Goal: Transaction & Acquisition: Purchase product/service

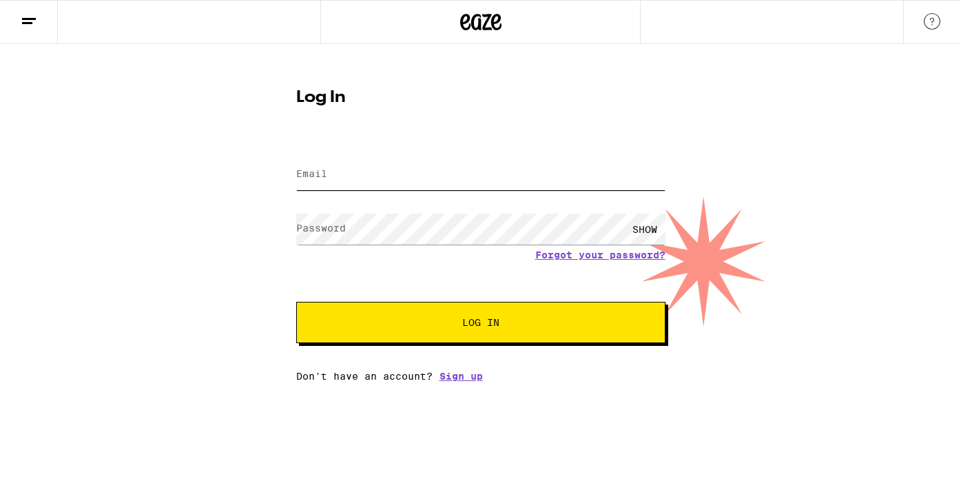
type input "[EMAIL_ADDRESS][DOMAIN_NAME]"
click at [425, 319] on span "Log In" at bounding box center [481, 323] width 258 height 10
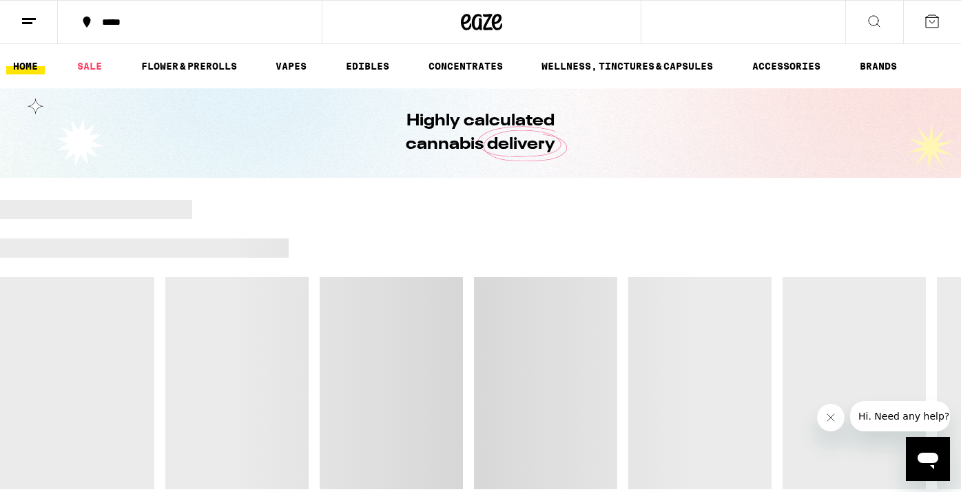
click at [247, 34] on button "*****" at bounding box center [190, 21] width 264 height 41
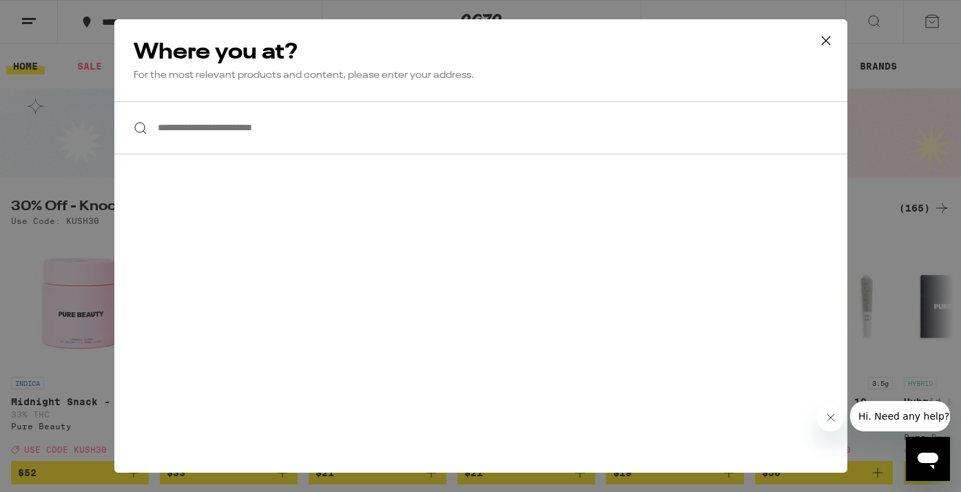
click at [245, 144] on input "**********" at bounding box center [480, 127] width 733 height 53
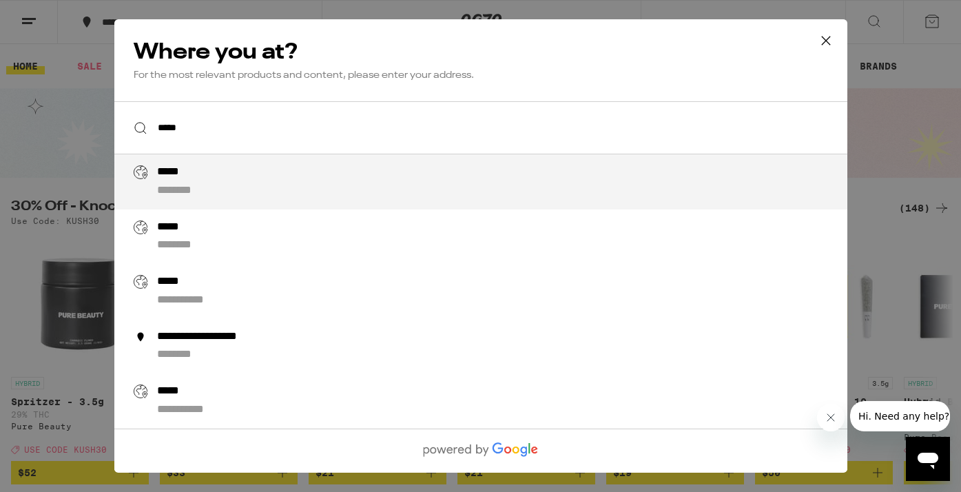
click at [241, 178] on div "***** ********" at bounding box center [507, 181] width 703 height 33
type input "**********"
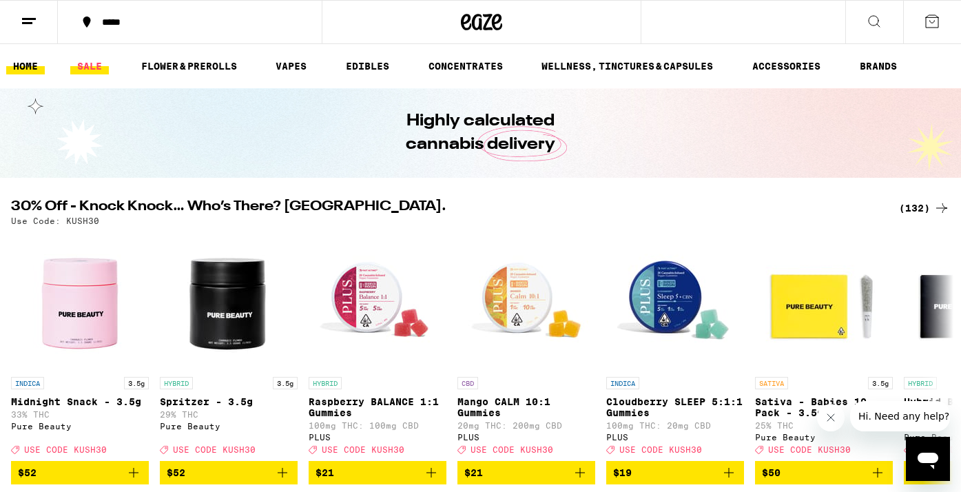
click at [109, 74] on link "SALE" at bounding box center [89, 66] width 39 height 17
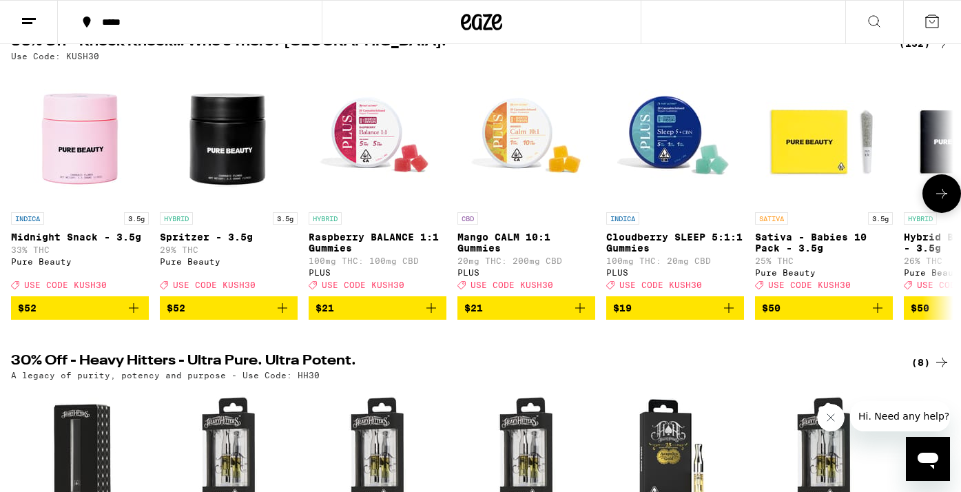
scroll to position [149, 0]
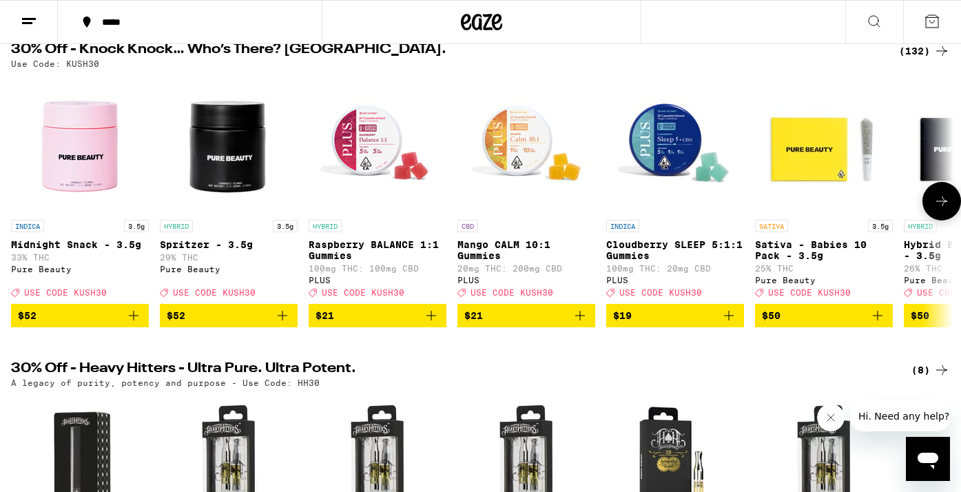
click at [929, 205] on button at bounding box center [942, 201] width 39 height 39
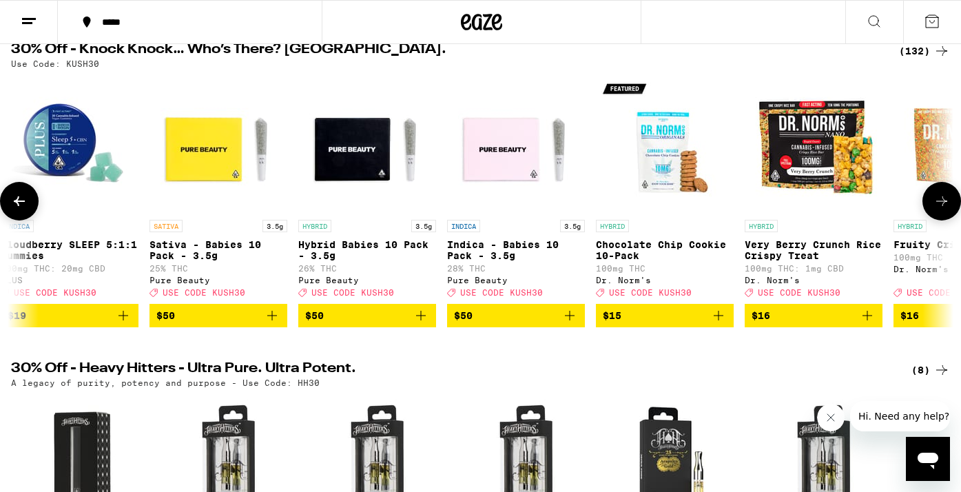
scroll to position [0, 789]
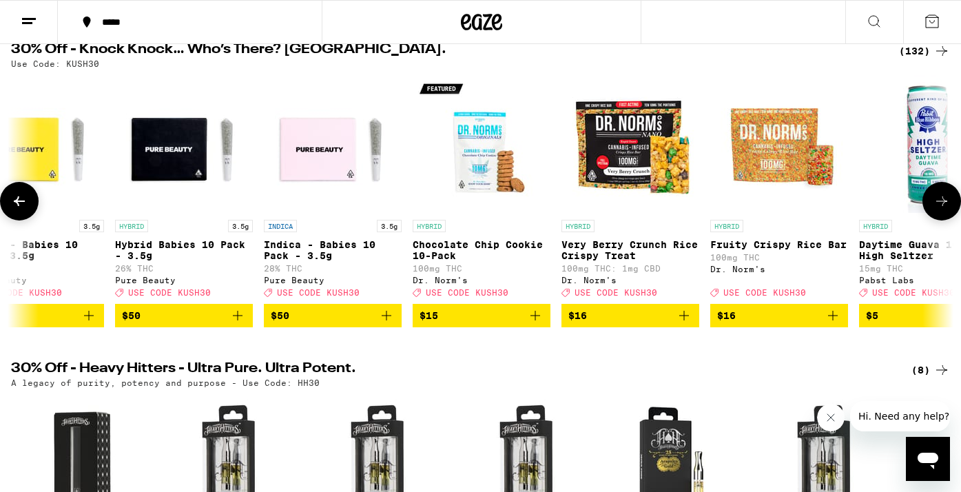
click at [935, 193] on button at bounding box center [942, 201] width 39 height 39
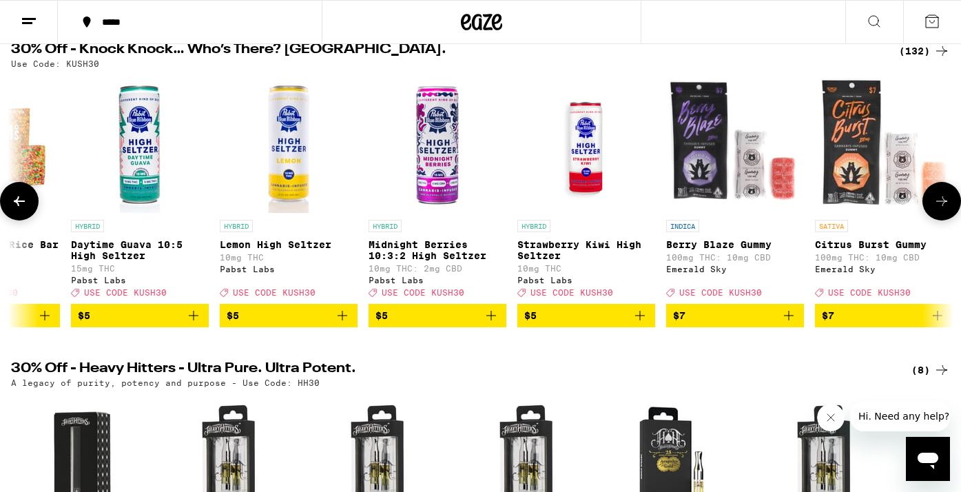
scroll to position [0, 1578]
click at [137, 324] on span "$5" at bounding box center [139, 315] width 124 height 17
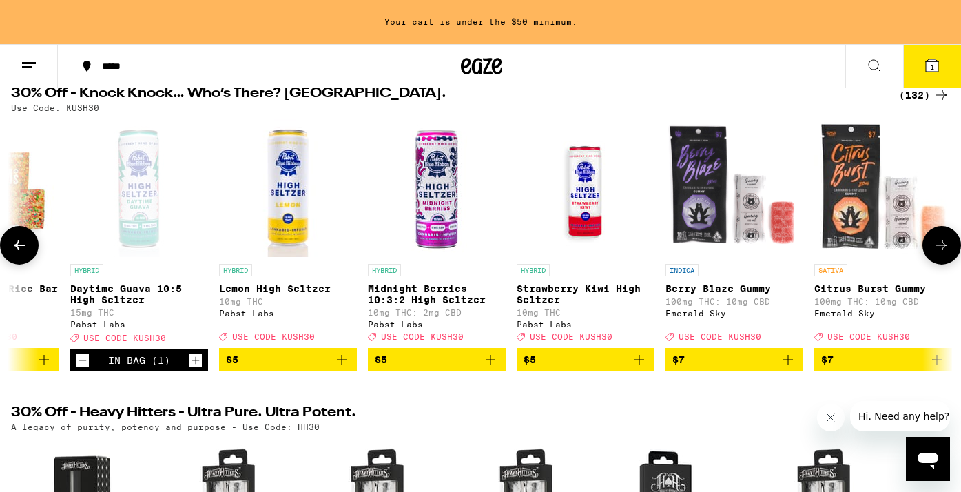
scroll to position [193, 0]
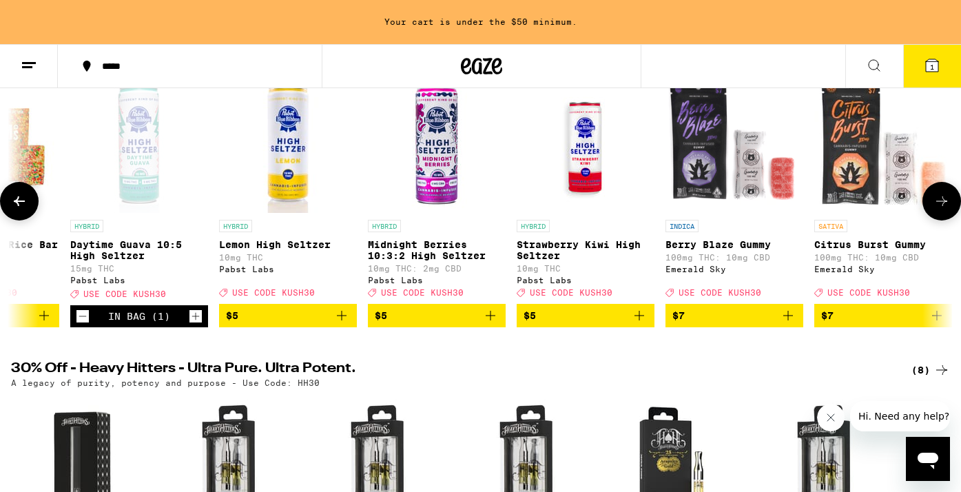
click at [947, 205] on icon at bounding box center [942, 201] width 17 height 17
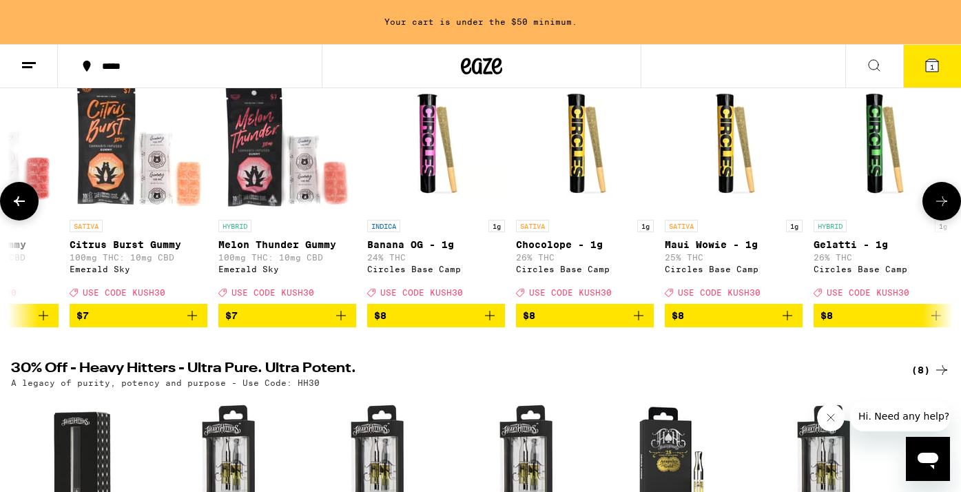
scroll to position [0, 2367]
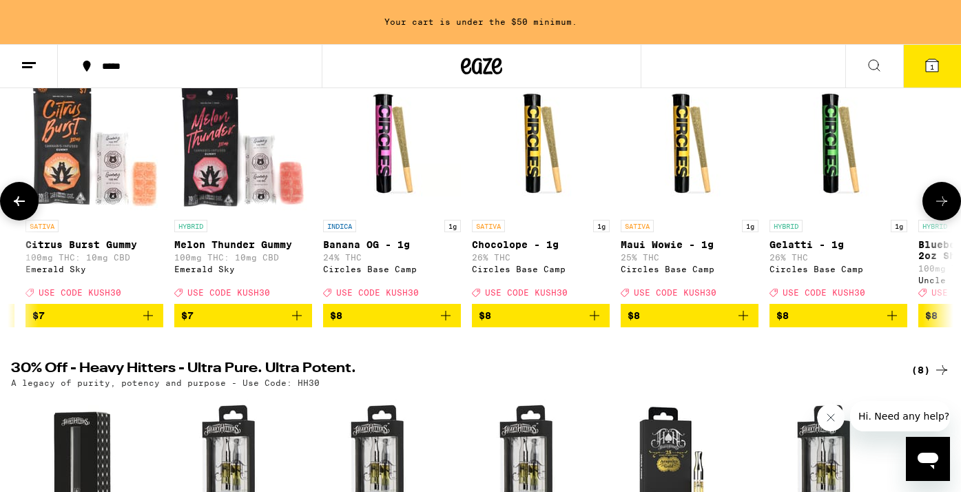
click at [21, 218] on button at bounding box center [19, 201] width 39 height 39
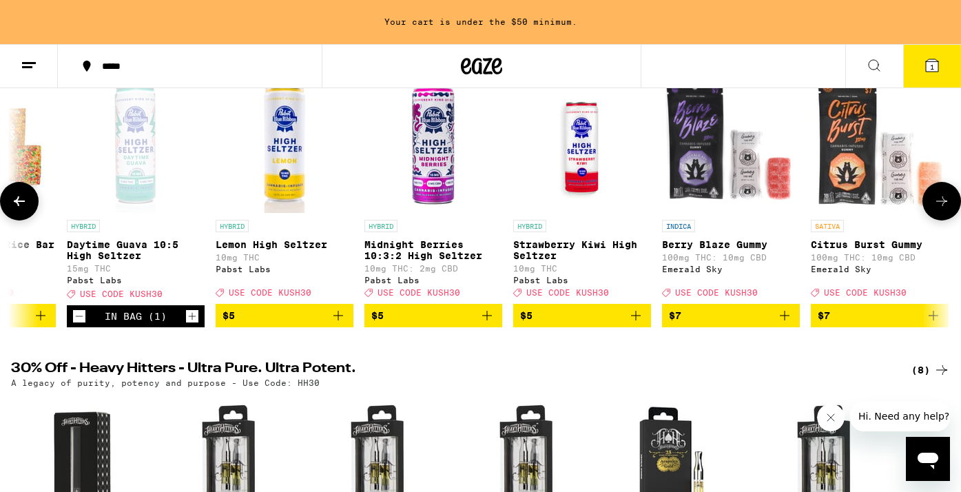
scroll to position [0, 1578]
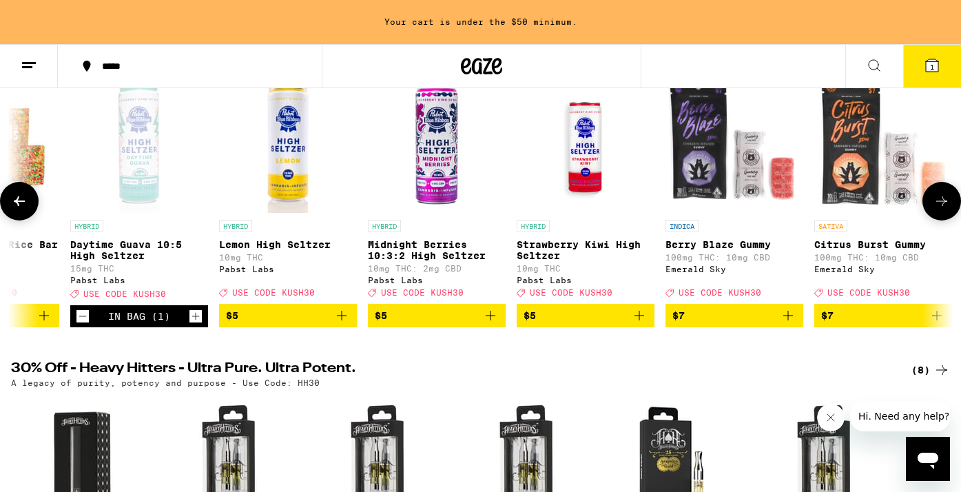
click at [947, 209] on icon at bounding box center [942, 201] width 17 height 17
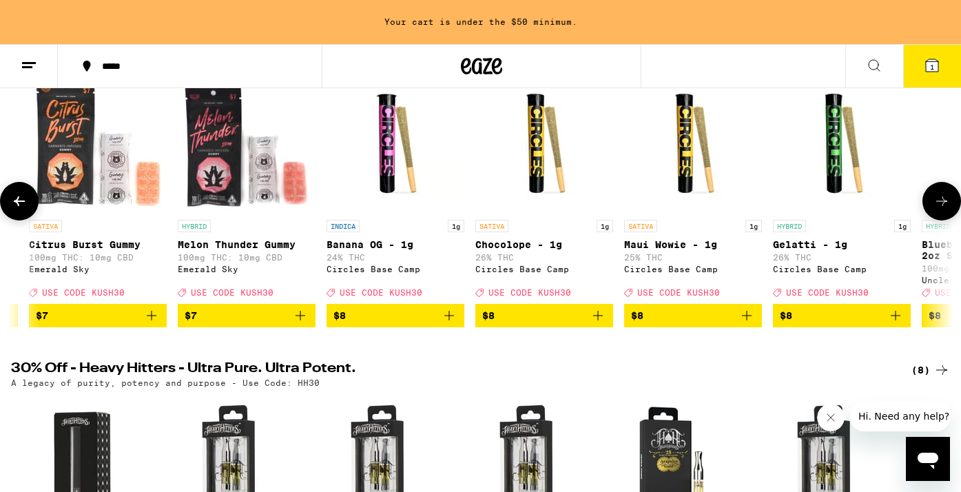
scroll to position [0, 2367]
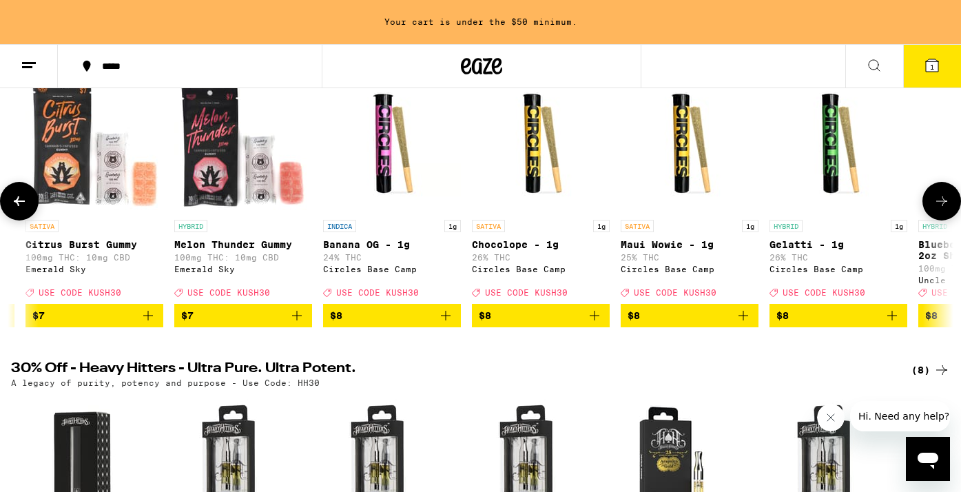
click at [947, 209] on icon at bounding box center [942, 201] width 17 height 17
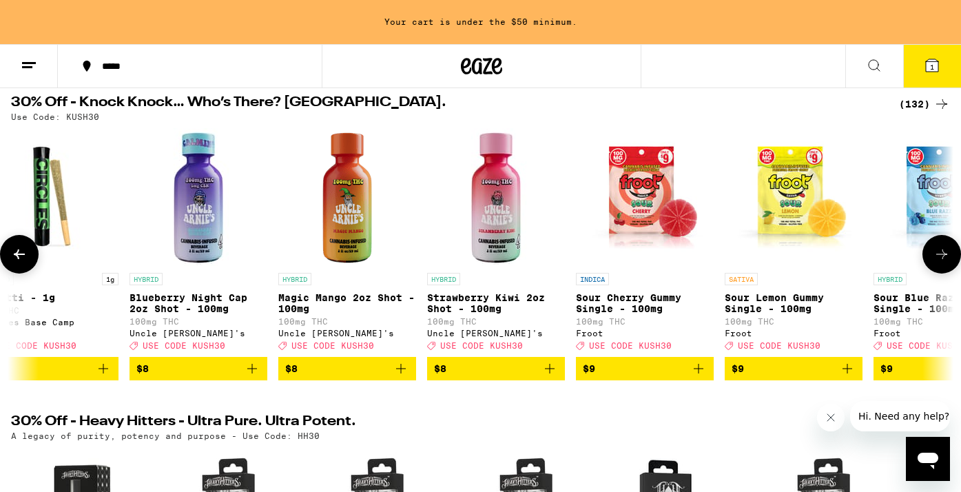
scroll to position [134, 0]
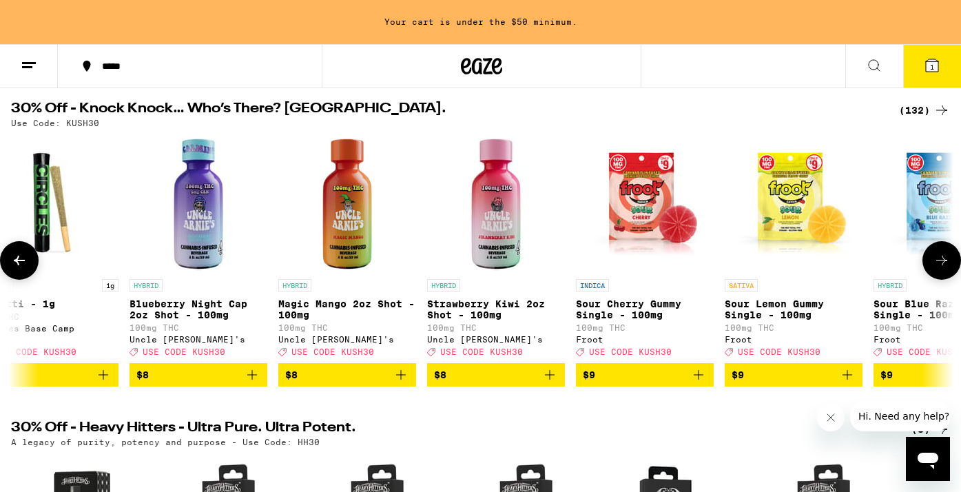
click at [937, 258] on icon at bounding box center [942, 260] width 17 height 17
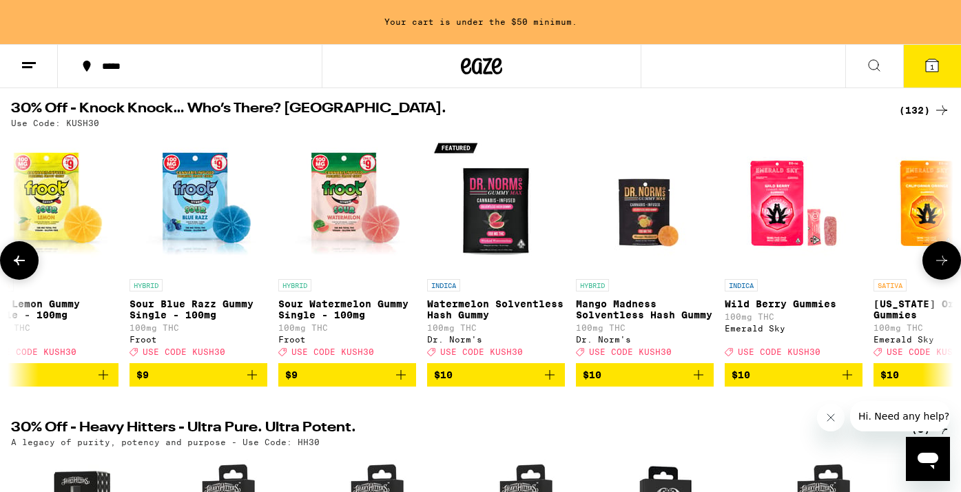
scroll to position [0, 3946]
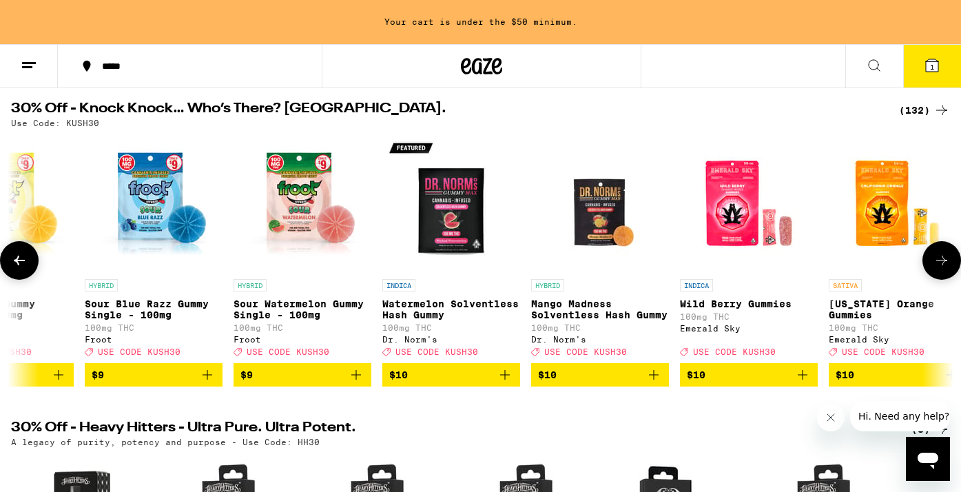
click at [21, 275] on button at bounding box center [19, 260] width 39 height 39
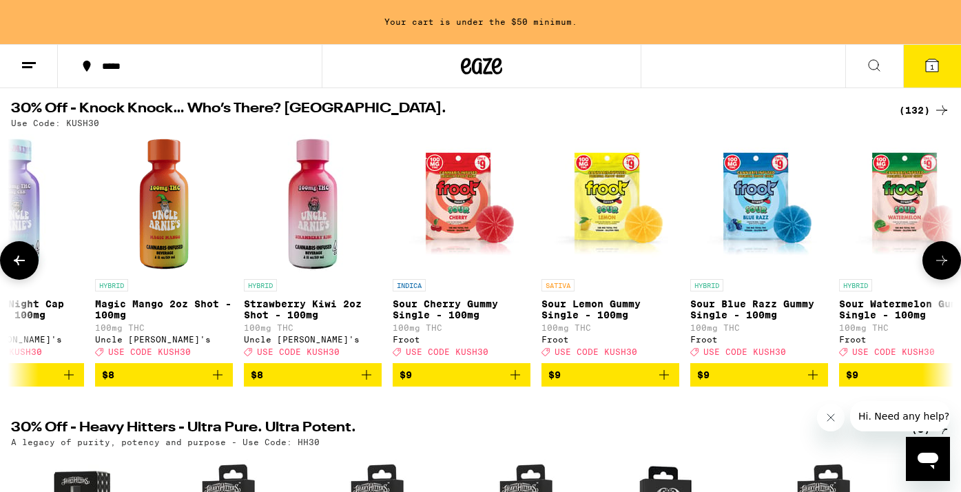
scroll to position [0, 3157]
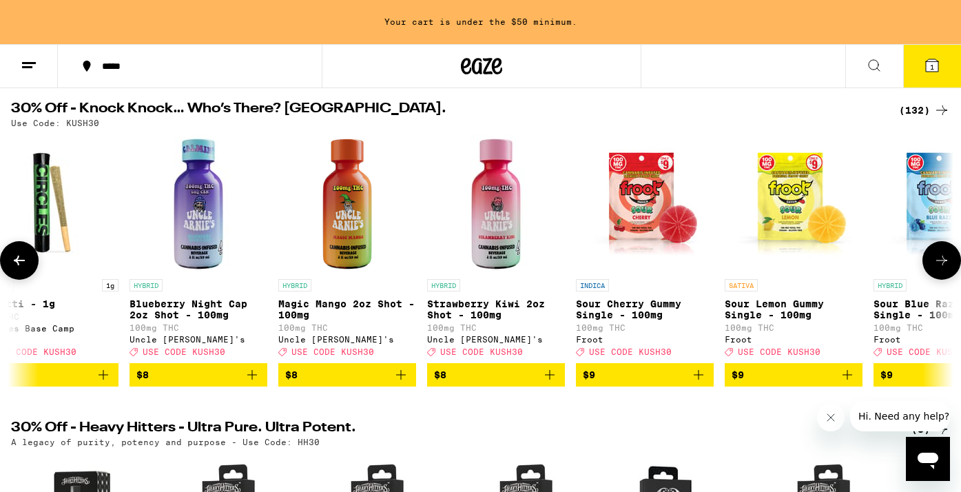
click at [933, 263] on button at bounding box center [942, 260] width 39 height 39
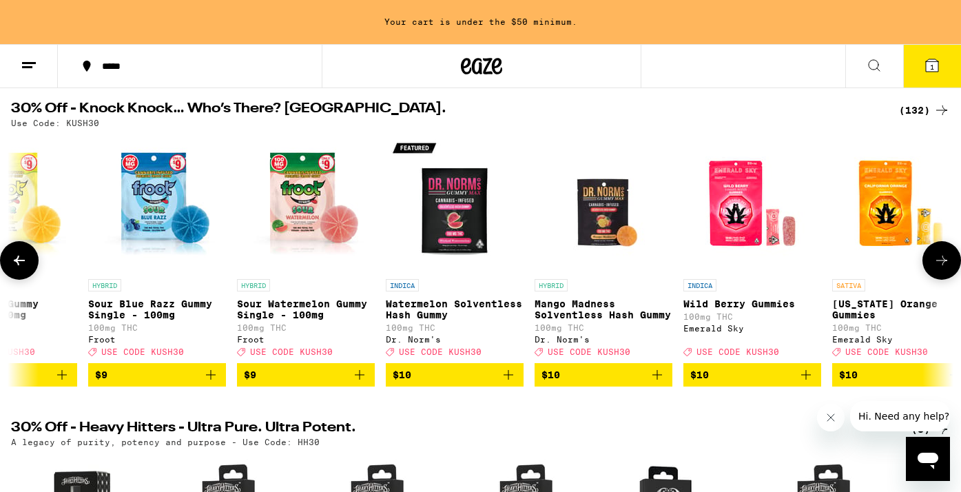
scroll to position [0, 3946]
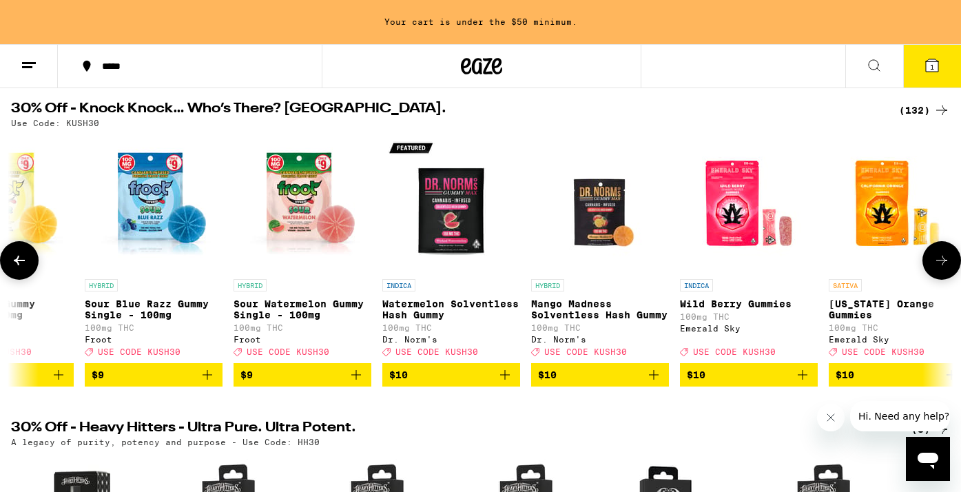
click at [932, 260] on button at bounding box center [942, 260] width 39 height 39
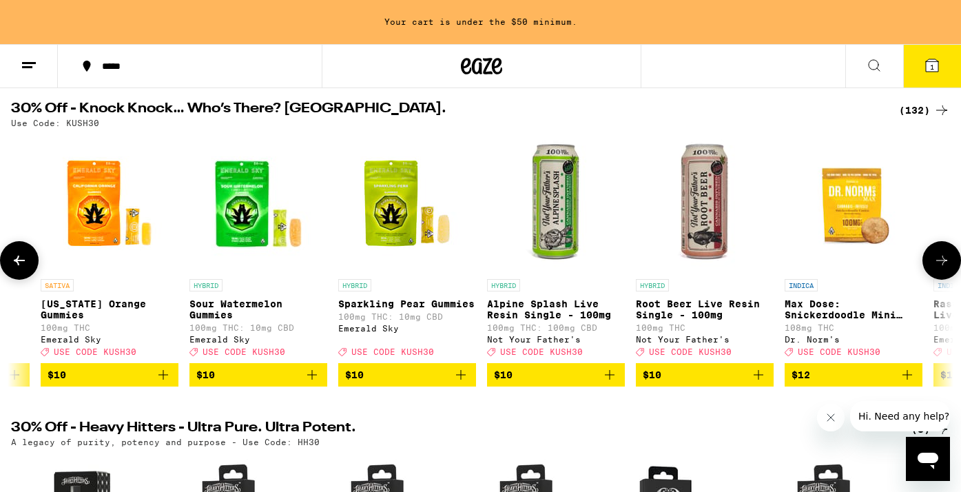
scroll to position [0, 4735]
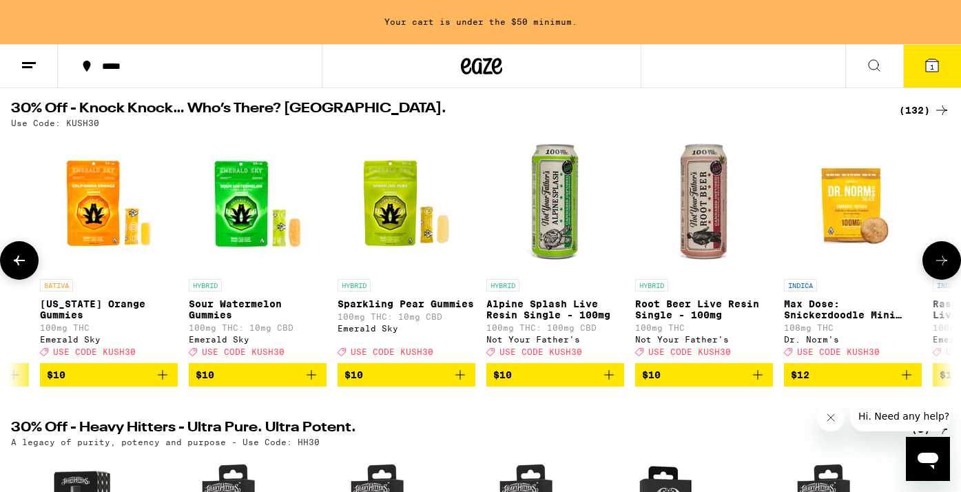
click at [932, 260] on button at bounding box center [942, 260] width 39 height 39
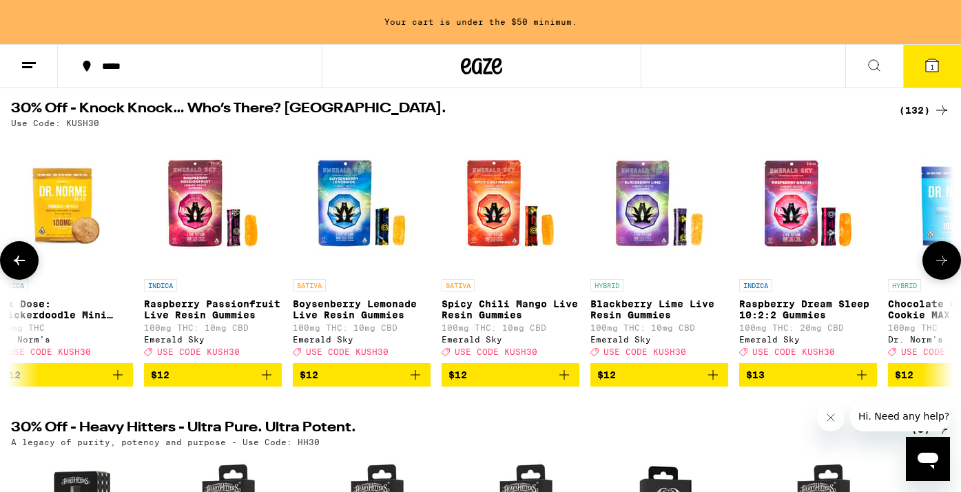
click at [932, 260] on button at bounding box center [942, 260] width 39 height 39
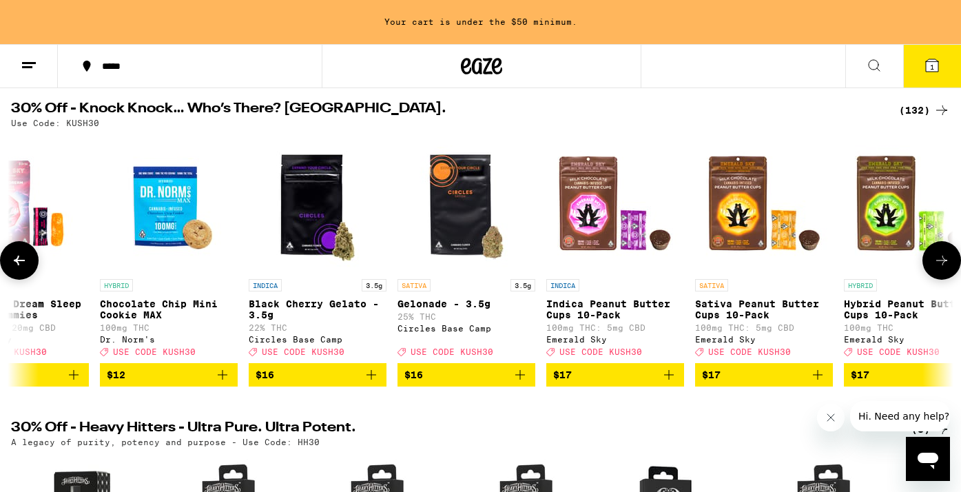
scroll to position [0, 6313]
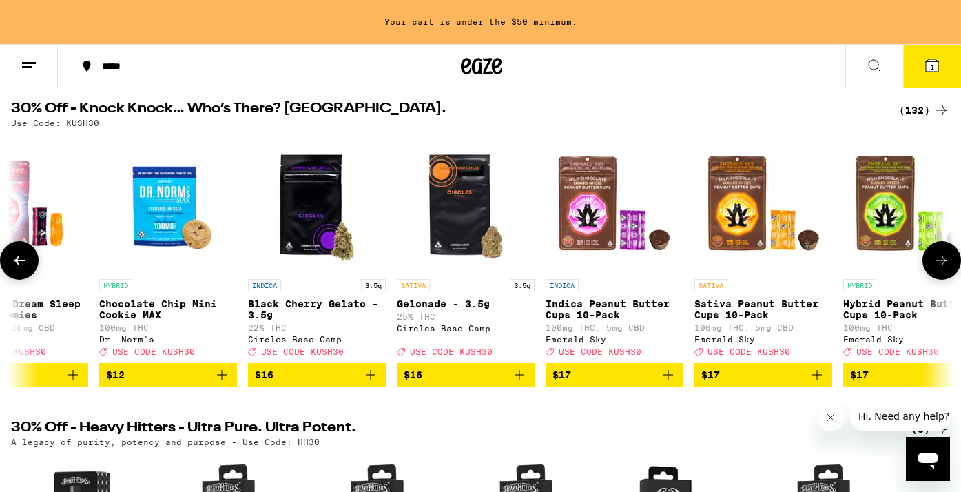
click at [932, 260] on button at bounding box center [942, 260] width 39 height 39
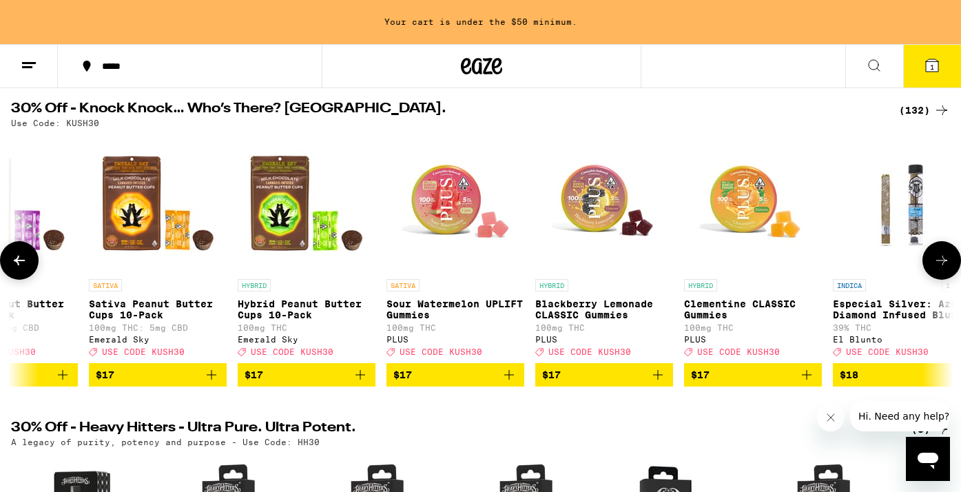
scroll to position [0, 7102]
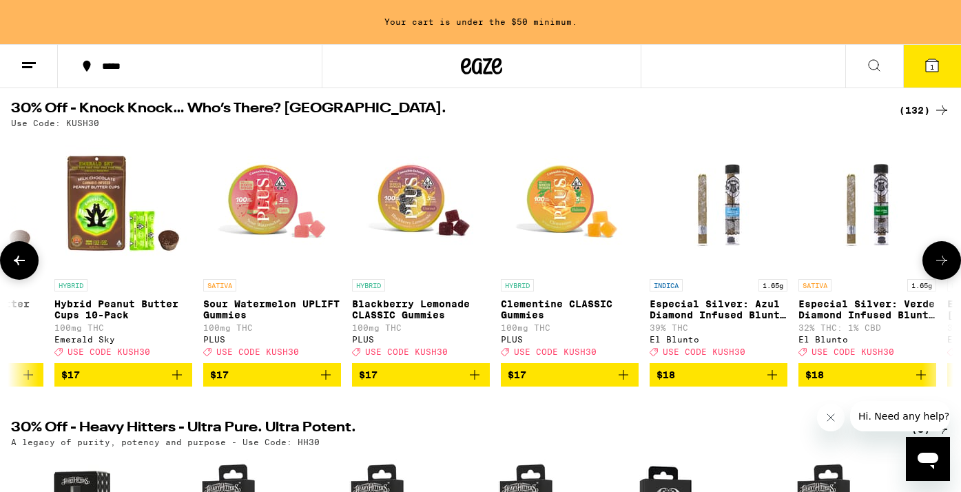
click at [932, 260] on button at bounding box center [942, 260] width 39 height 39
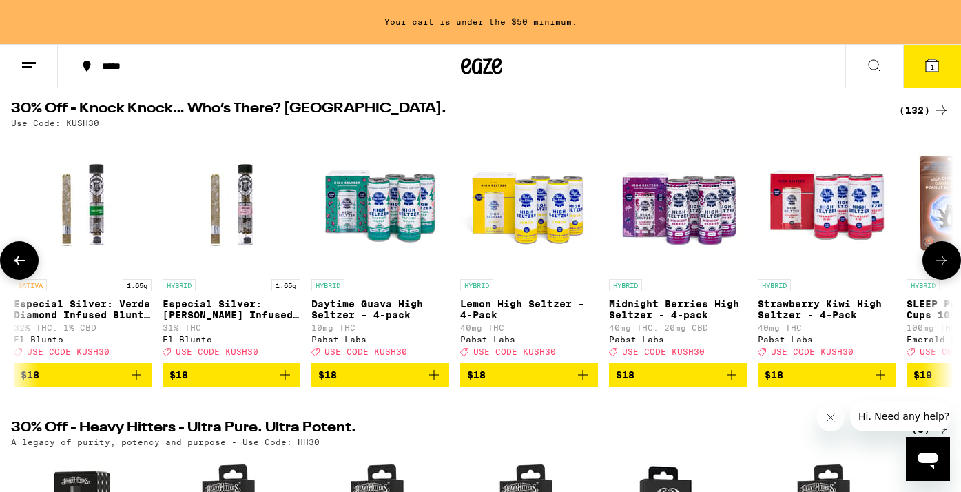
scroll to position [0, 7892]
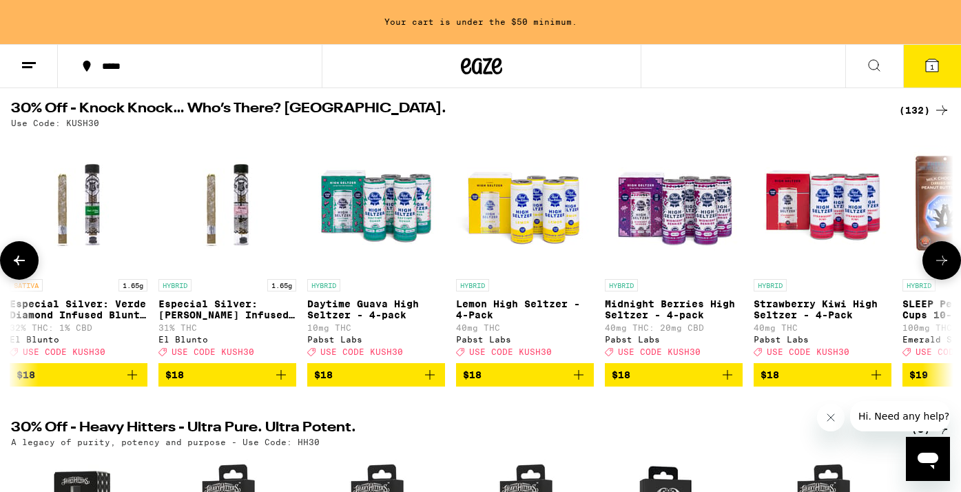
click at [932, 260] on button at bounding box center [942, 260] width 39 height 39
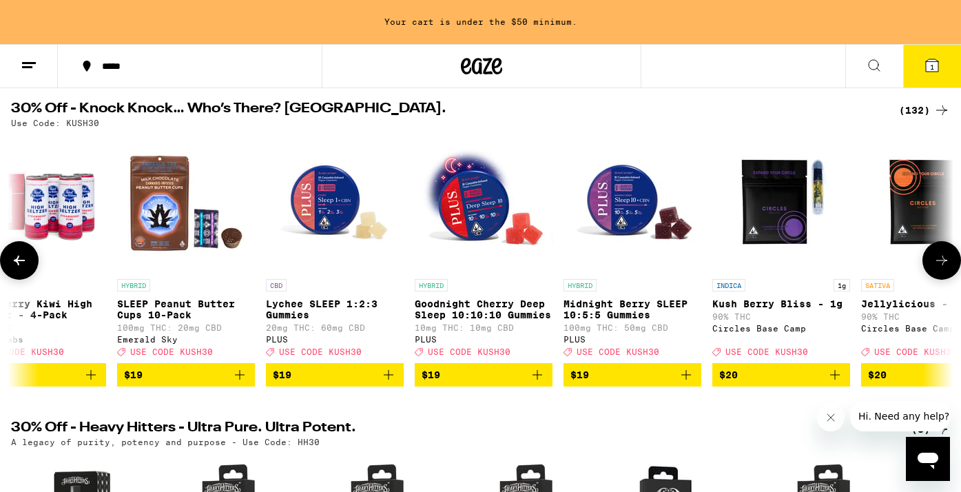
scroll to position [0, 8681]
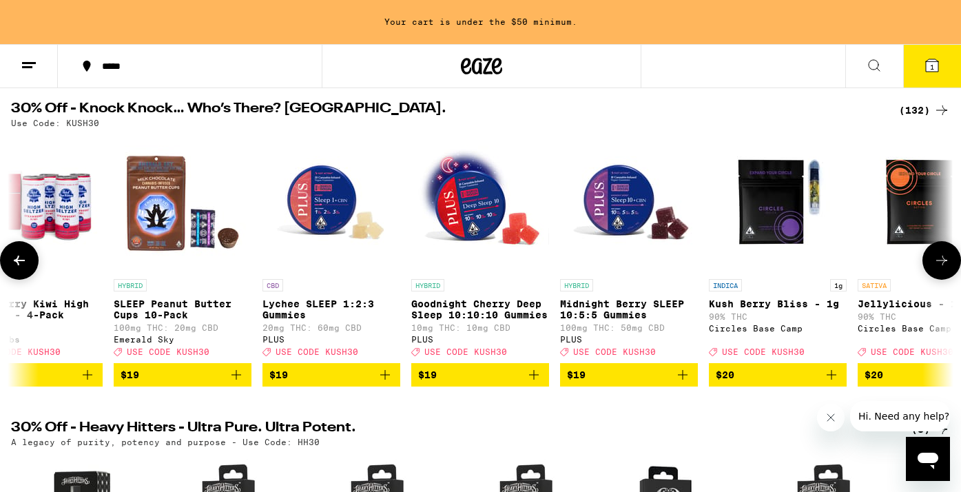
click at [498, 207] on img "Open page for Goodnight Cherry Deep Sleep 10:10:10 Gummies from PLUS" at bounding box center [480, 203] width 138 height 138
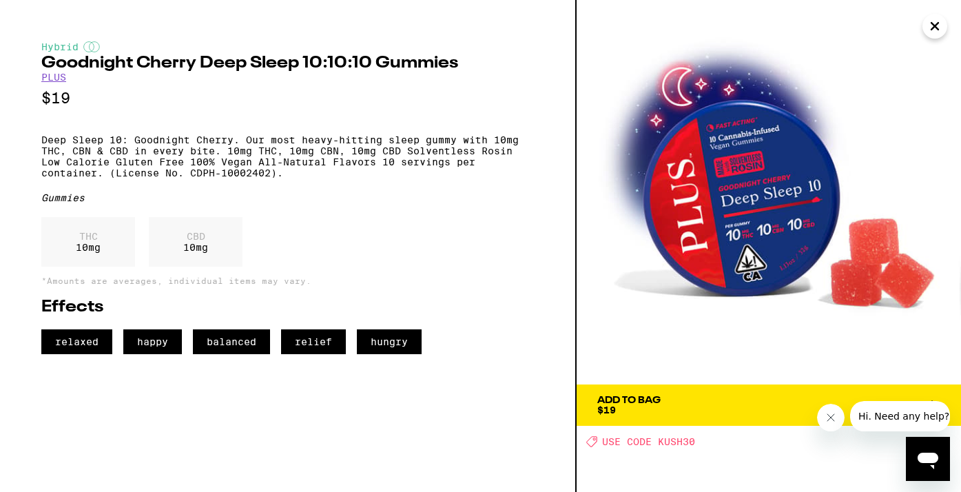
click at [746, 391] on button "Add To Bag $19" at bounding box center [769, 405] width 385 height 41
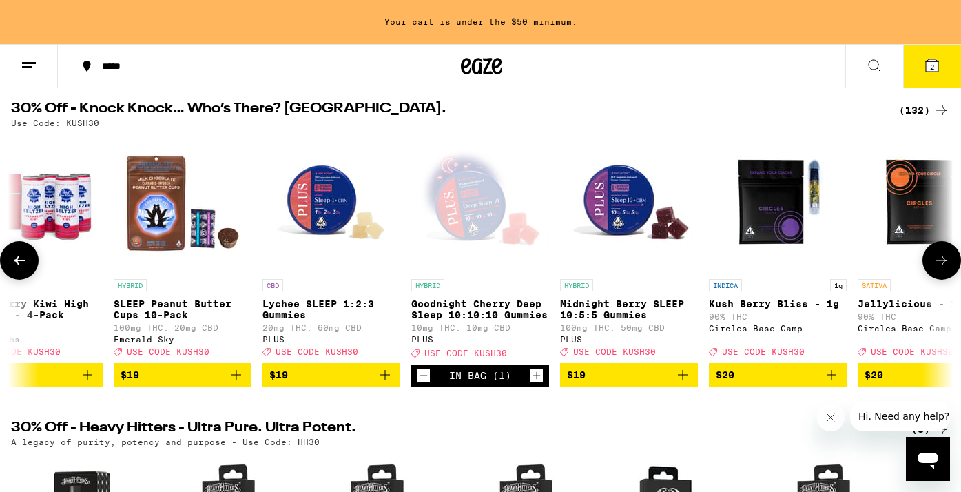
click at [595, 201] on img "Open page for Midnight Berry SLEEP 10:5:5 Gummies from PLUS" at bounding box center [629, 203] width 138 height 138
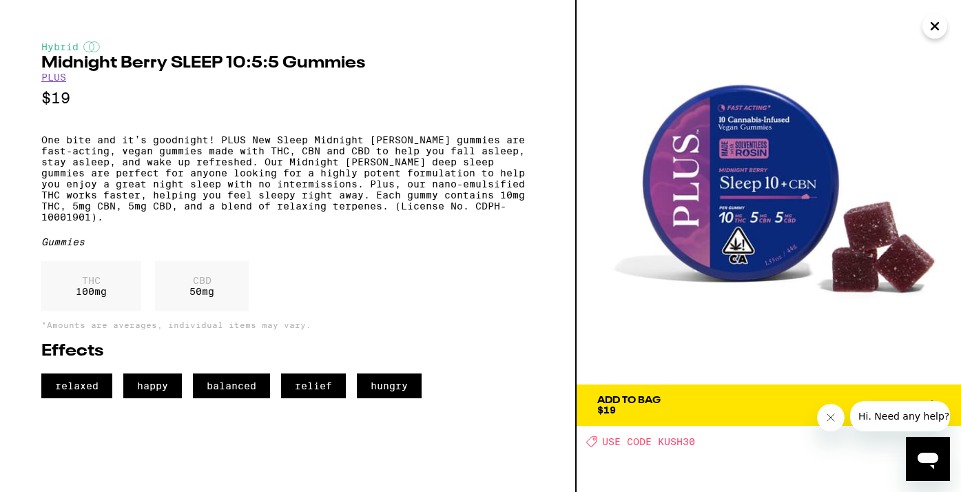
click at [932, 24] on icon "Close" at bounding box center [935, 26] width 7 height 7
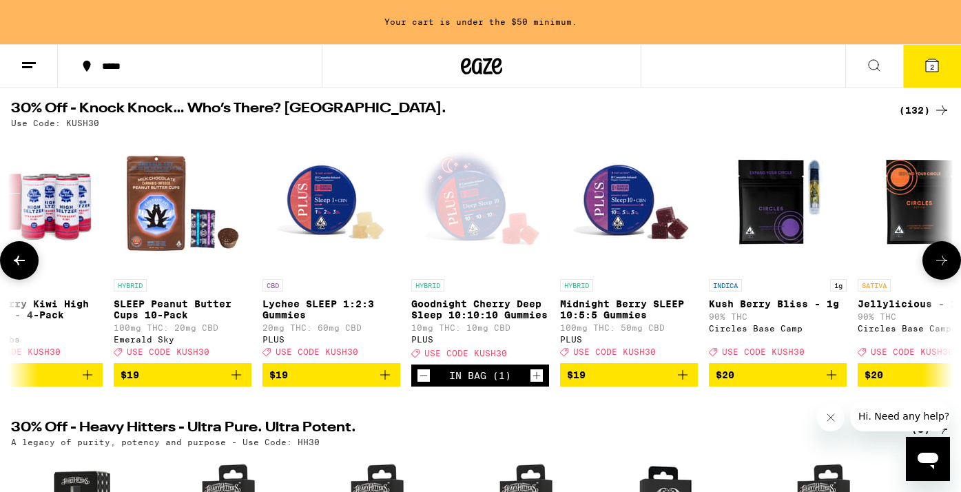
click at [347, 207] on img "Open page for Lychee SLEEP 1:2:3 Gummies from PLUS" at bounding box center [332, 203] width 138 height 138
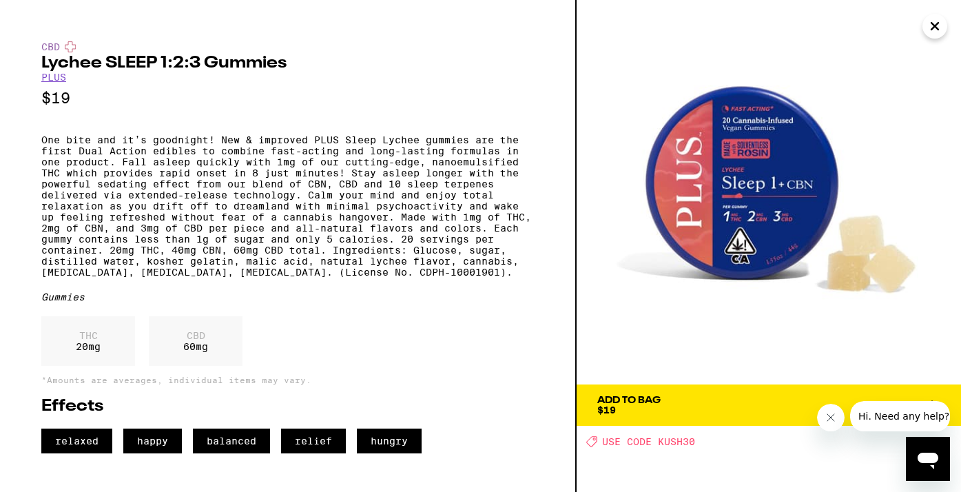
click at [930, 26] on icon "Close" at bounding box center [935, 26] width 17 height 21
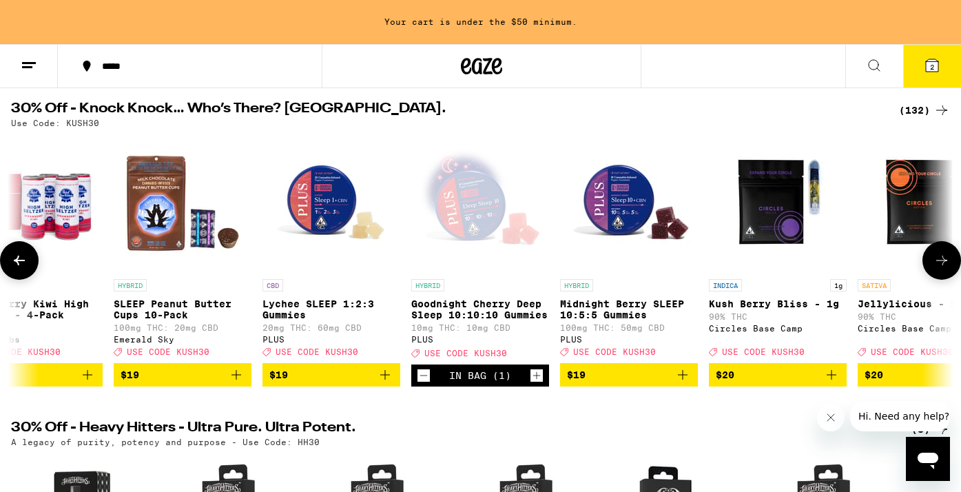
click at [932, 258] on button at bounding box center [942, 260] width 39 height 39
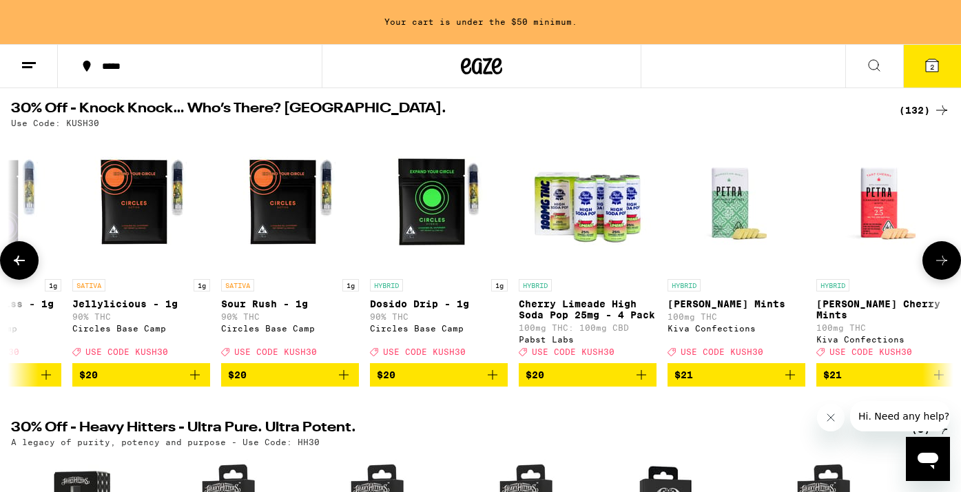
scroll to position [0, 9470]
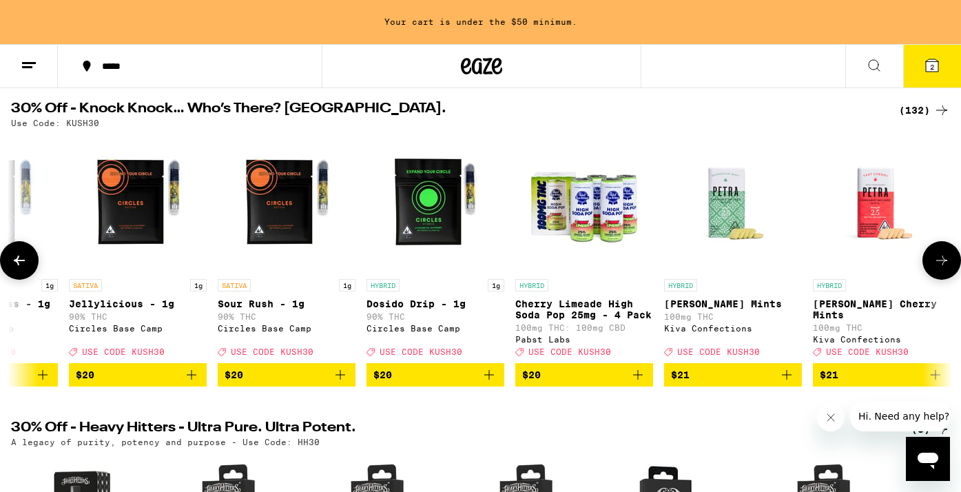
click at [932, 258] on button at bounding box center [942, 260] width 39 height 39
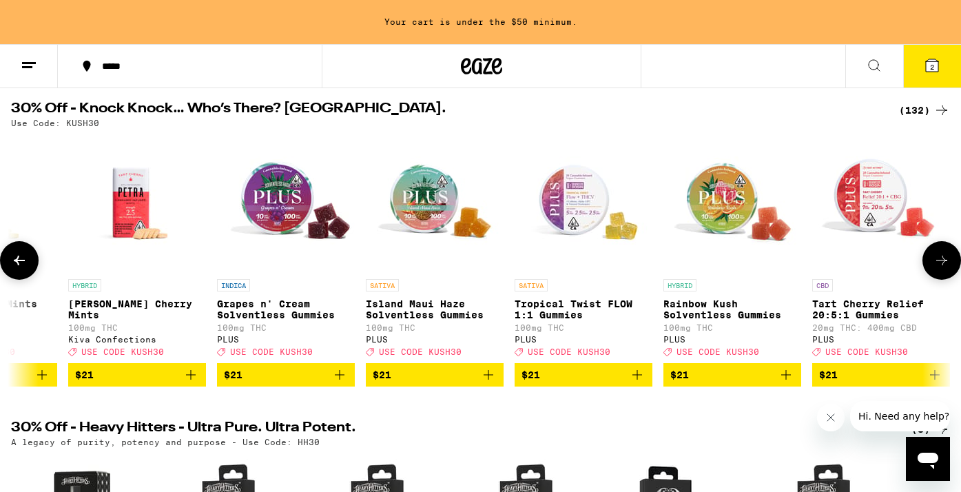
scroll to position [0, 10259]
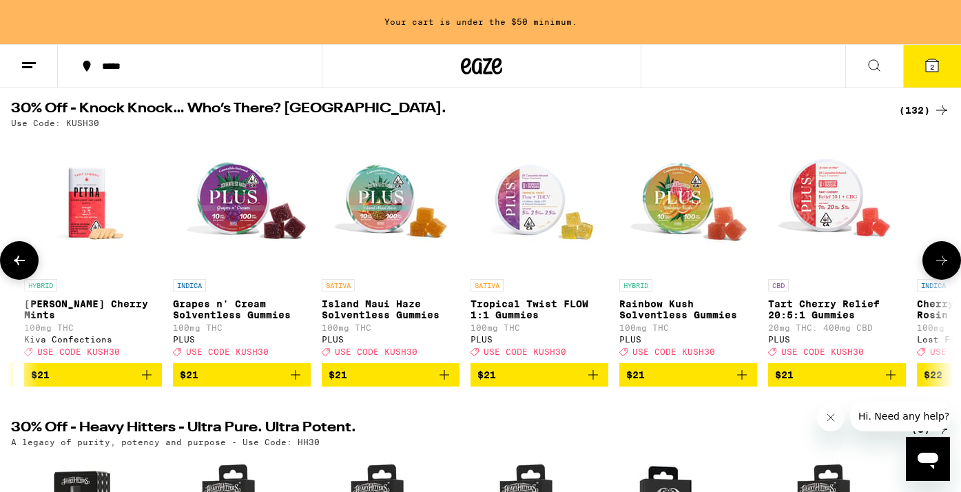
click at [932, 258] on button at bounding box center [942, 260] width 39 height 39
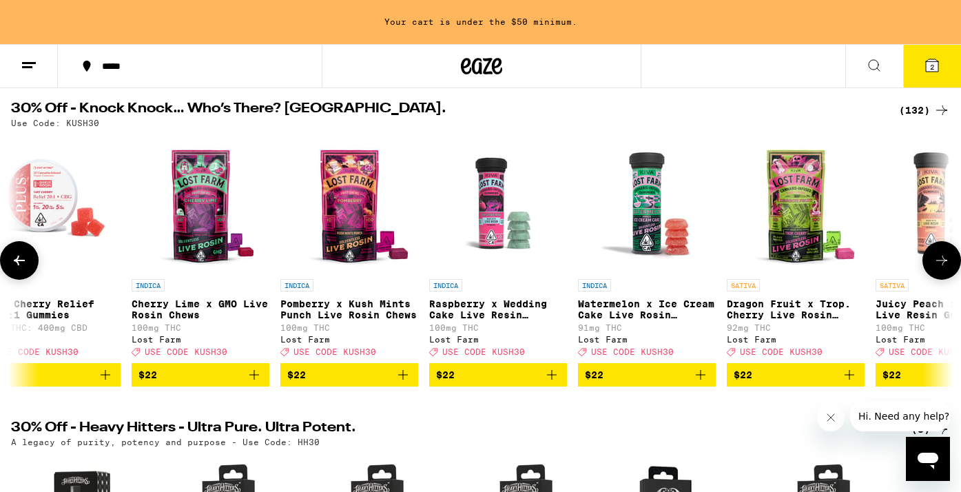
scroll to position [0, 11048]
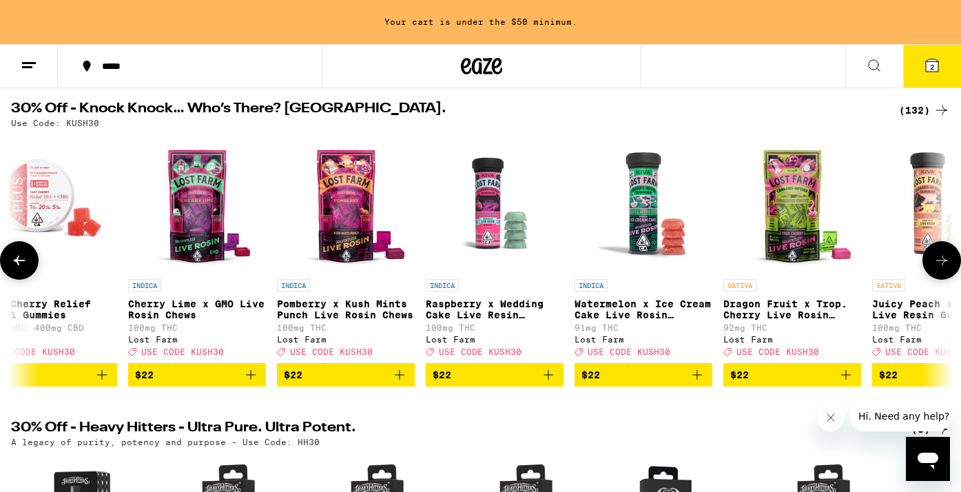
click at [932, 258] on button at bounding box center [942, 260] width 39 height 39
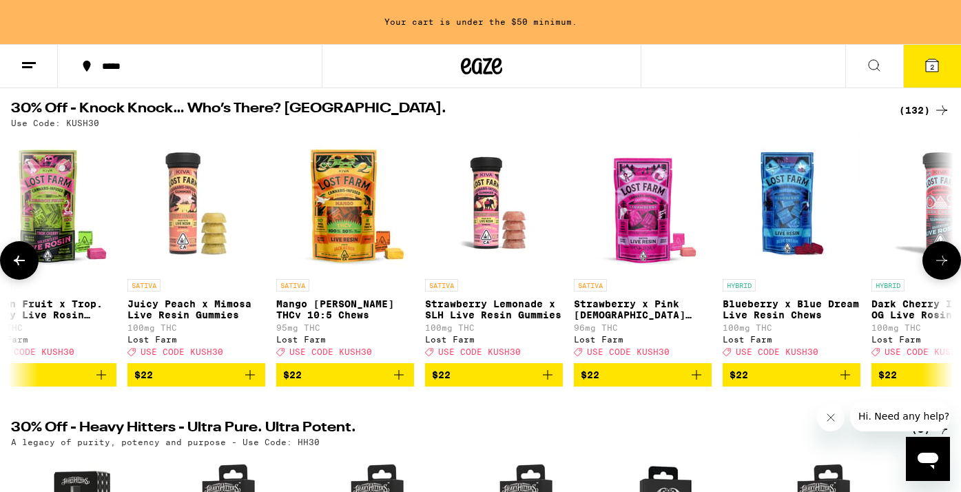
scroll to position [0, 11837]
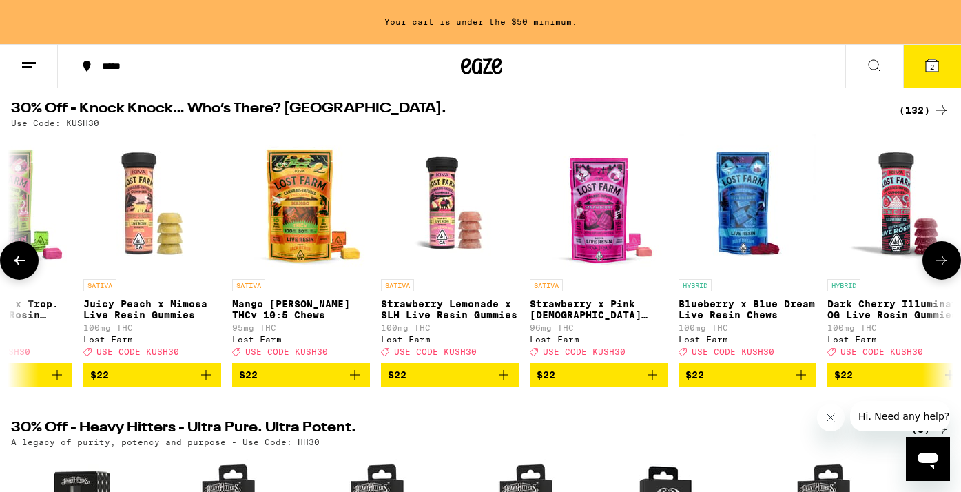
click at [932, 258] on button at bounding box center [942, 260] width 39 height 39
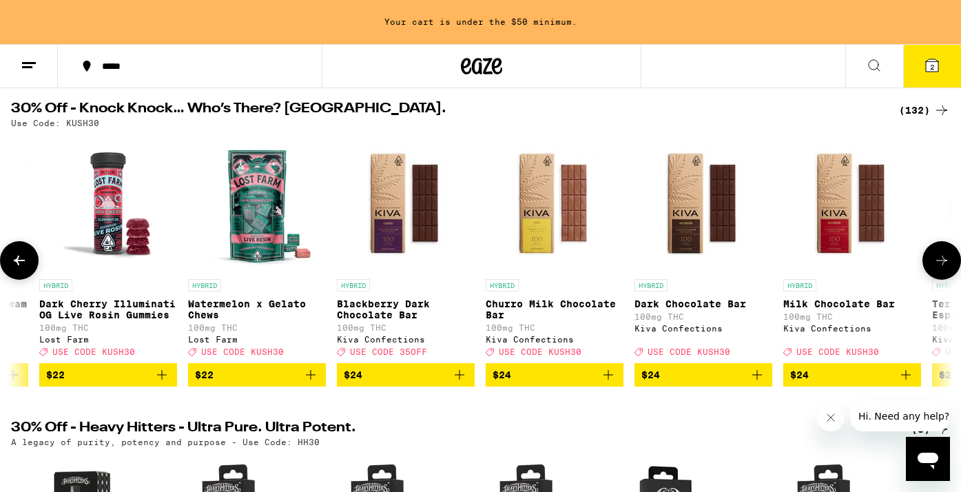
scroll to position [0, 12626]
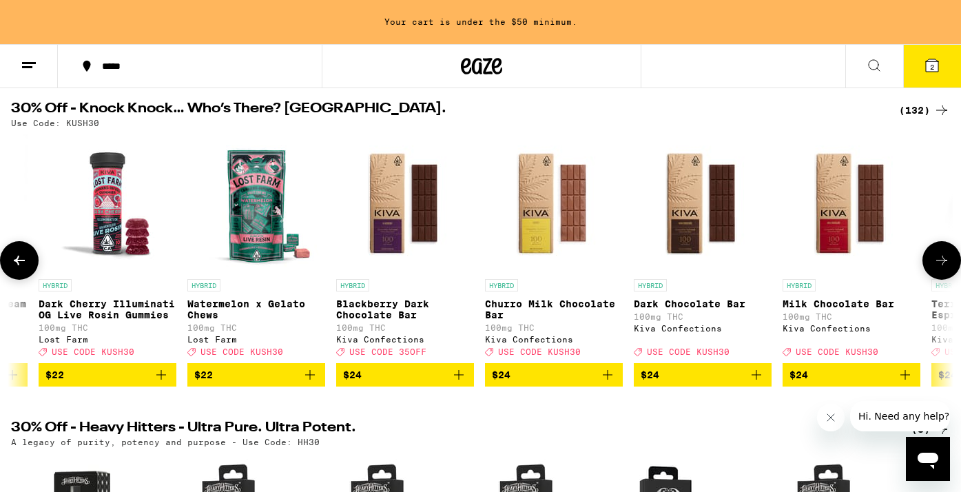
click at [932, 258] on button at bounding box center [942, 260] width 39 height 39
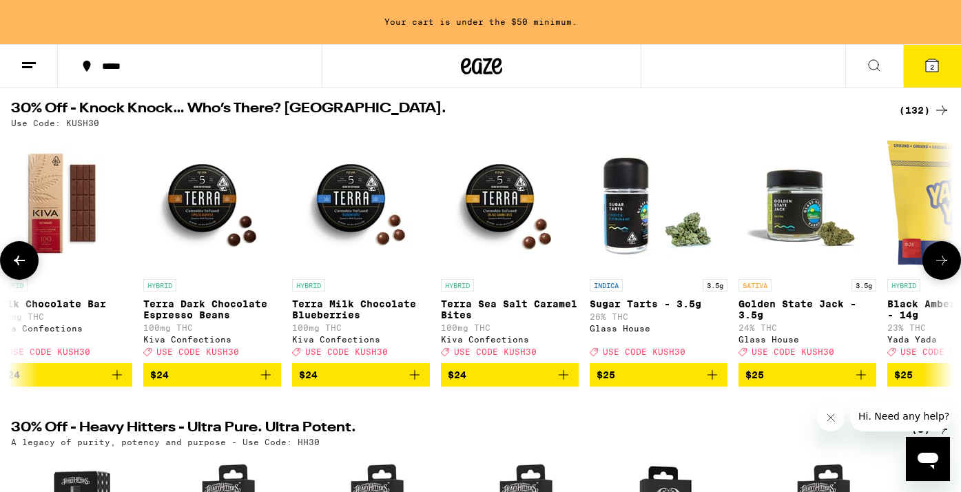
scroll to position [0, 13416]
click at [932, 258] on button at bounding box center [942, 260] width 39 height 39
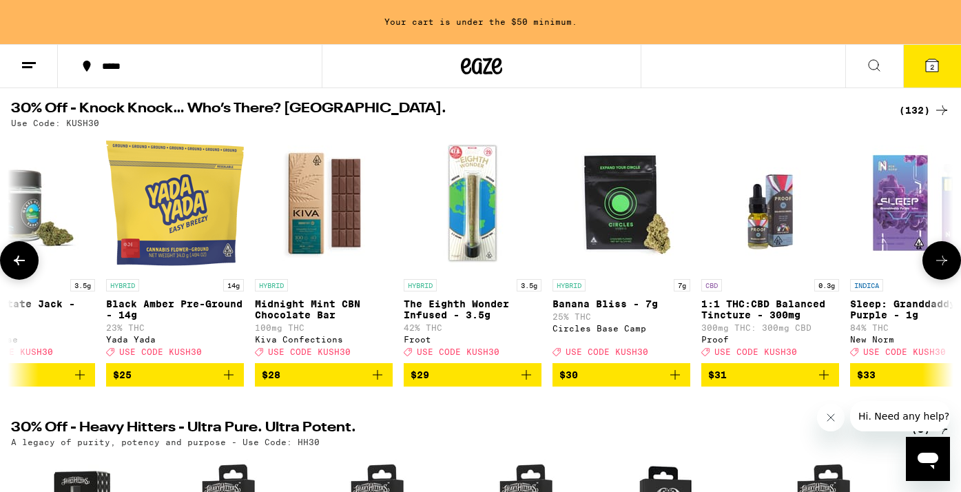
scroll to position [0, 14205]
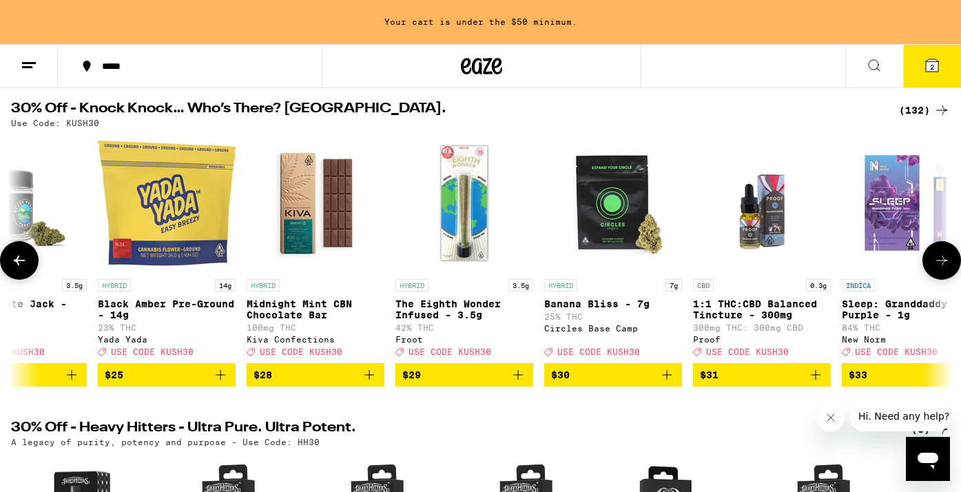
click at [932, 258] on button at bounding box center [942, 260] width 39 height 39
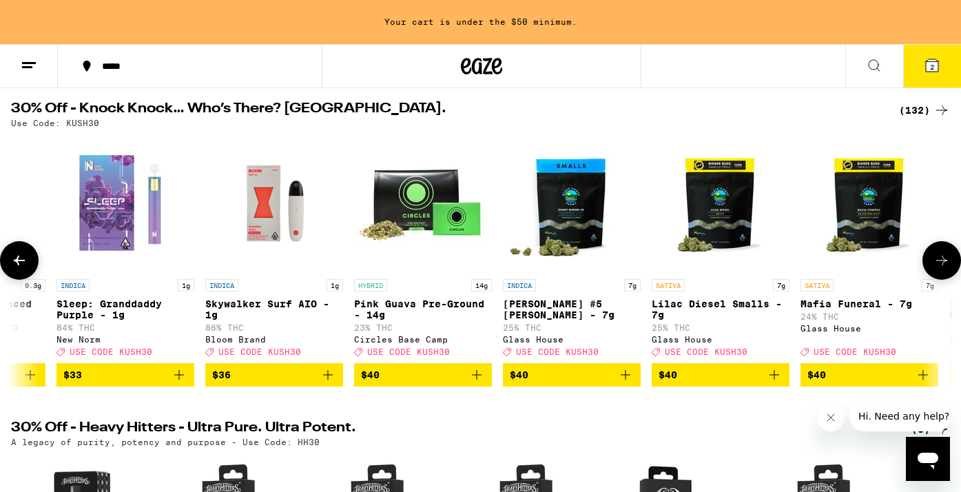
scroll to position [0, 14994]
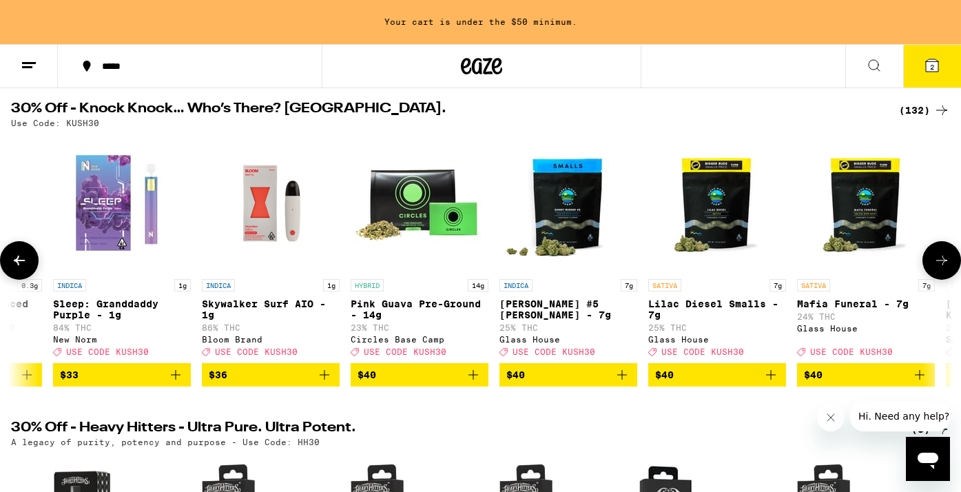
click at [261, 383] on span "$36" at bounding box center [271, 375] width 124 height 17
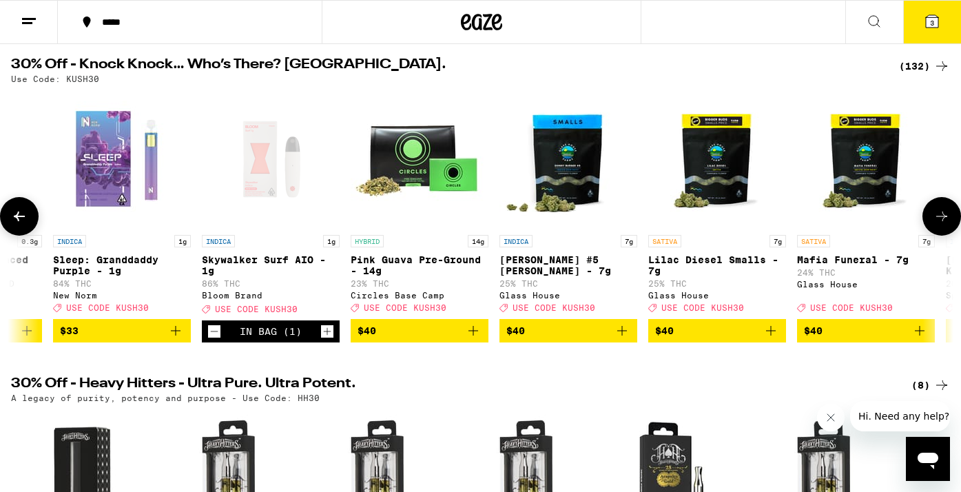
scroll to position [90, 0]
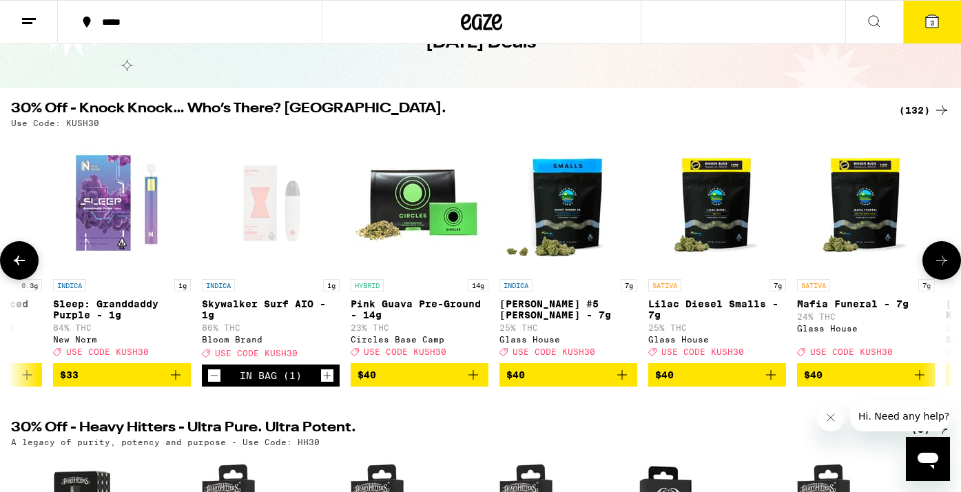
click at [939, 249] on button at bounding box center [942, 260] width 39 height 39
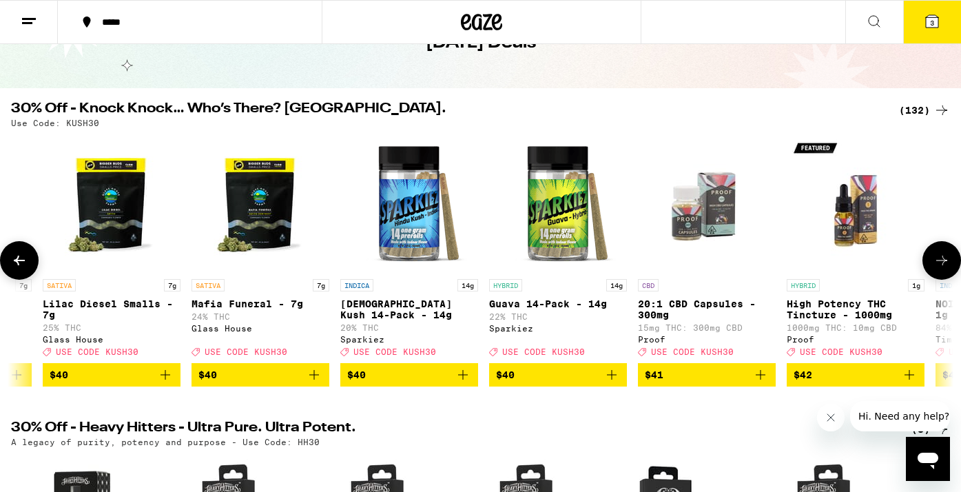
scroll to position [0, 15783]
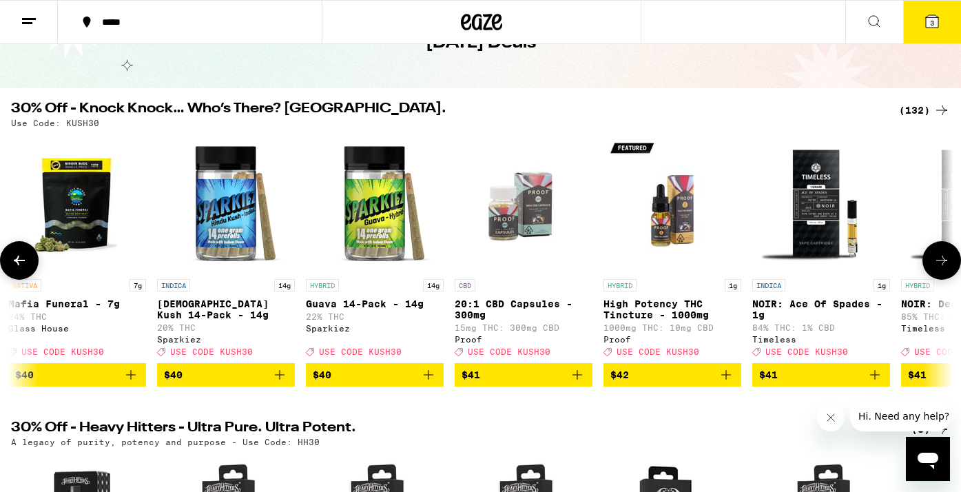
click at [939, 249] on button at bounding box center [942, 260] width 39 height 39
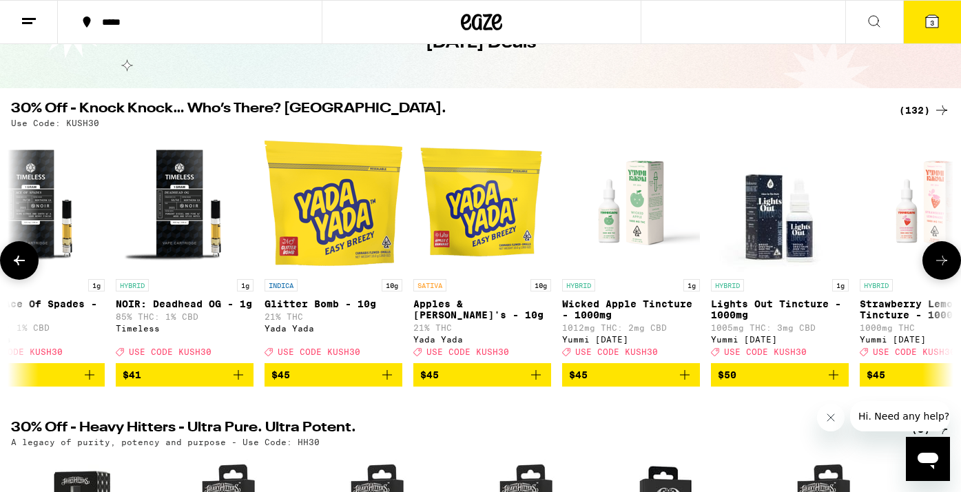
scroll to position [0, 16572]
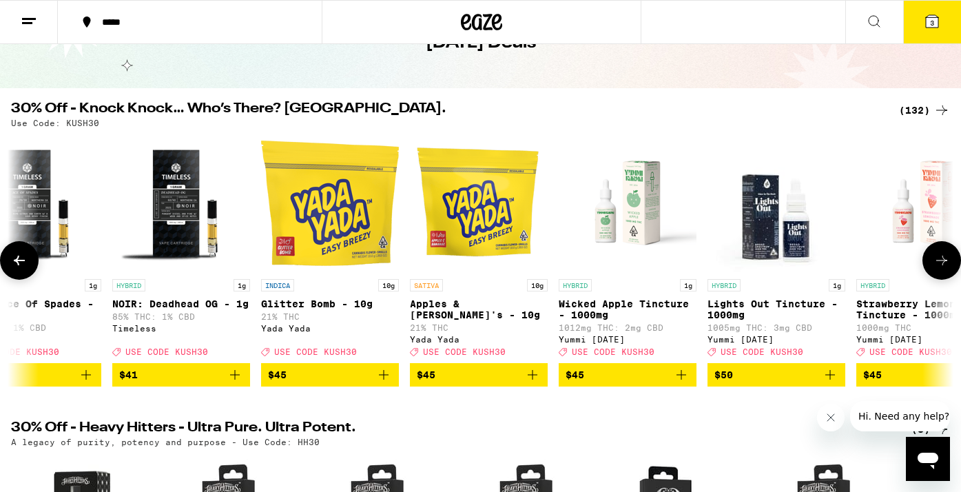
click at [32, 269] on button at bounding box center [19, 260] width 39 height 39
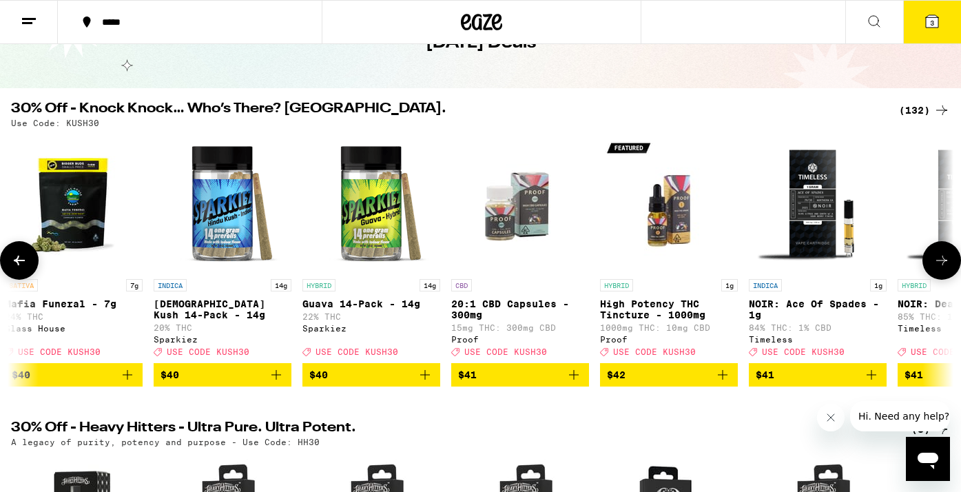
scroll to position [0, 15783]
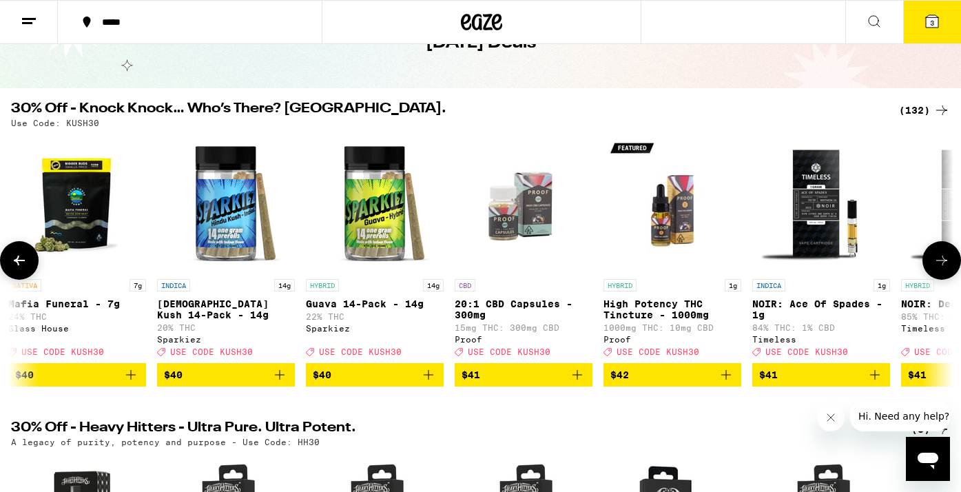
click at [491, 212] on img "Open page for 20:1 CBD Capsules - 300mg from Proof" at bounding box center [524, 203] width 138 height 138
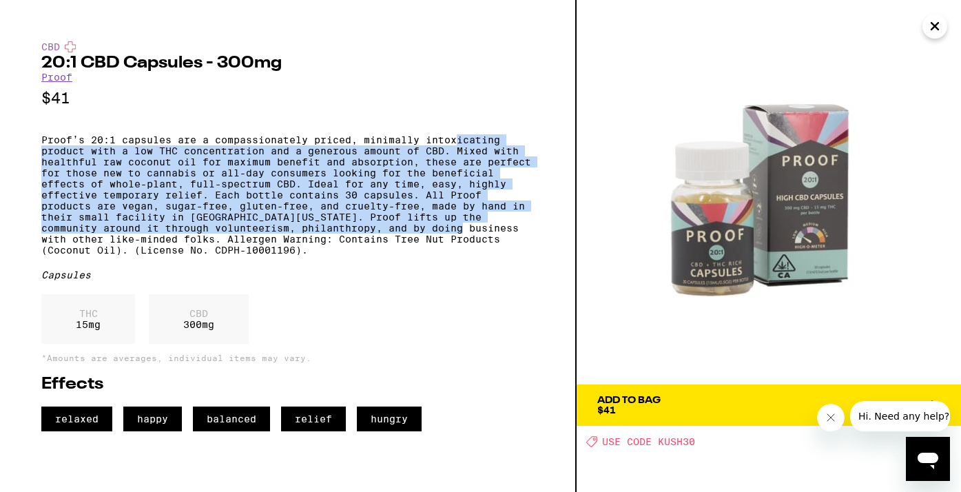
drag, startPoint x: 457, startPoint y: 152, endPoint x: 453, endPoint y: 249, distance: 98.0
click at [453, 250] on p "Proof’s 20:1 capsules are a compassionately priced, minimally intoxicating prod…" at bounding box center [287, 194] width 493 height 121
click at [453, 249] on p "Proof’s 20:1 capsules are a compassionately priced, minimally intoxicating prod…" at bounding box center [287, 194] width 493 height 121
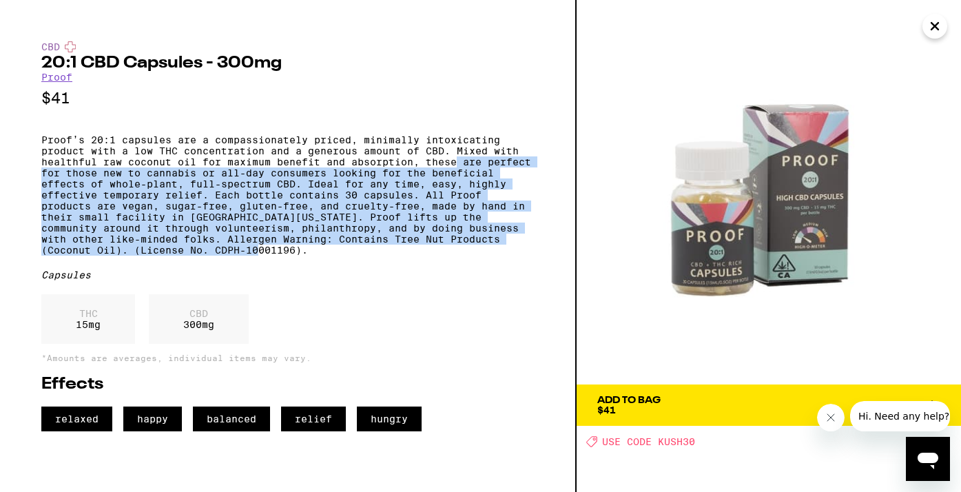
drag, startPoint x: 449, startPoint y: 267, endPoint x: 456, endPoint y: 159, distance: 108.4
click at [456, 159] on p "Proof’s 20:1 capsules are a compassionately priced, minimally intoxicating prod…" at bounding box center [287, 194] width 493 height 121
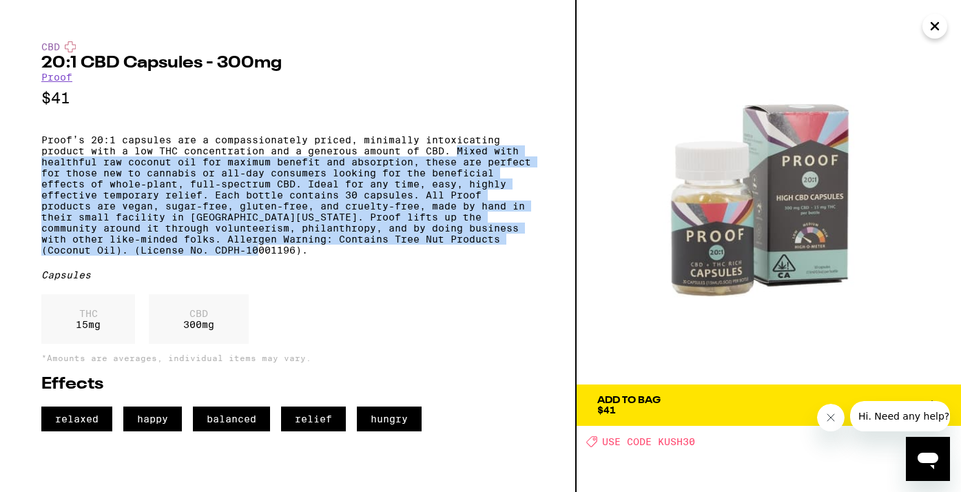
click at [456, 159] on p "Proof’s 20:1 capsules are a compassionately priced, minimally intoxicating prod…" at bounding box center [287, 194] width 493 height 121
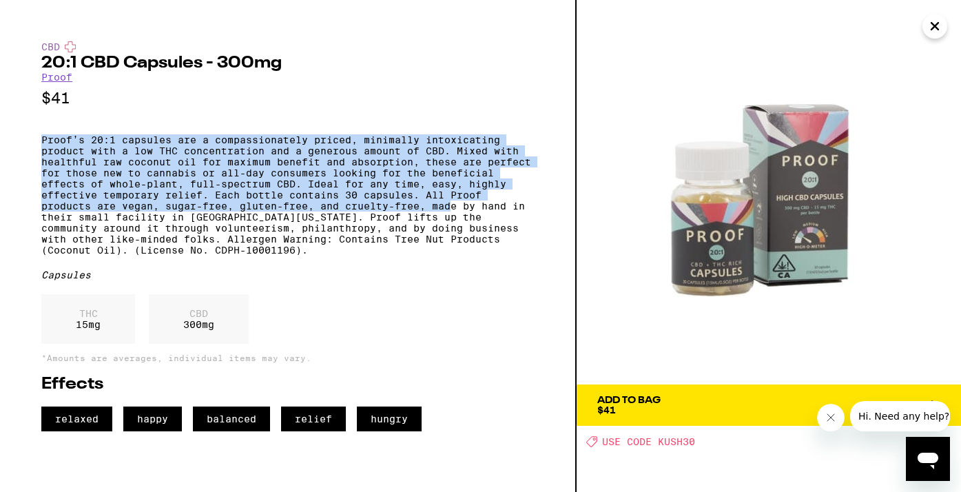
drag, startPoint x: 451, startPoint y: 139, endPoint x: 450, endPoint y: 230, distance: 91.0
click at [451, 230] on div "CBD 20:1 CBD Capsules - 300mg Proof $41 Proof’s 20:1 capsules are a compassiona…" at bounding box center [287, 236] width 493 height 390
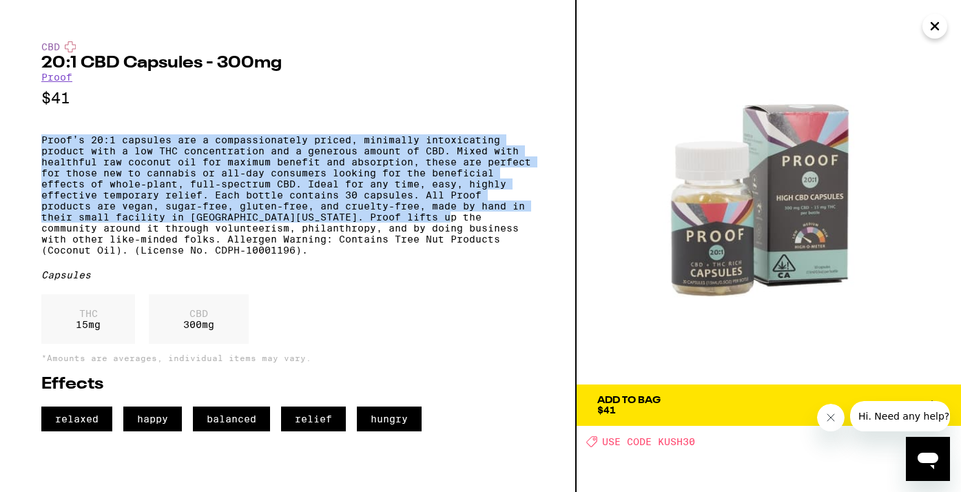
click at [930, 28] on icon "Close" at bounding box center [935, 26] width 17 height 21
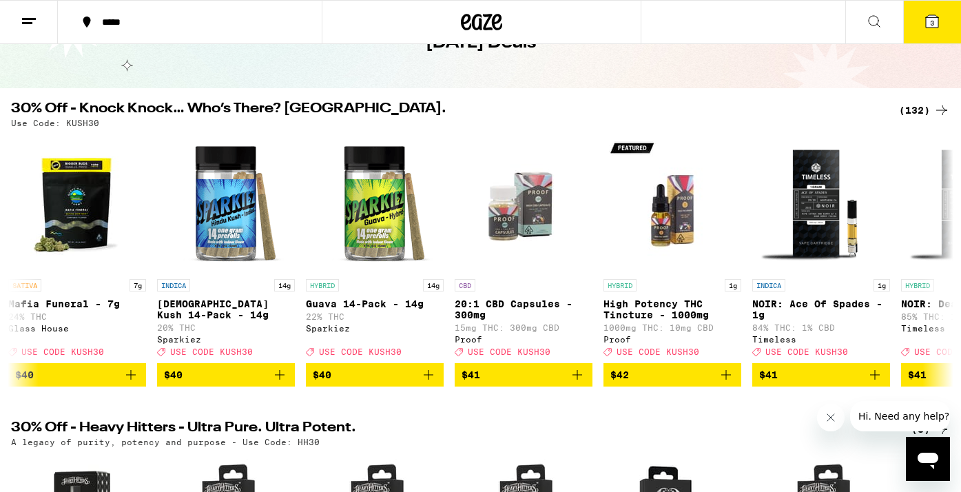
click at [936, 117] on icon at bounding box center [942, 110] width 17 height 17
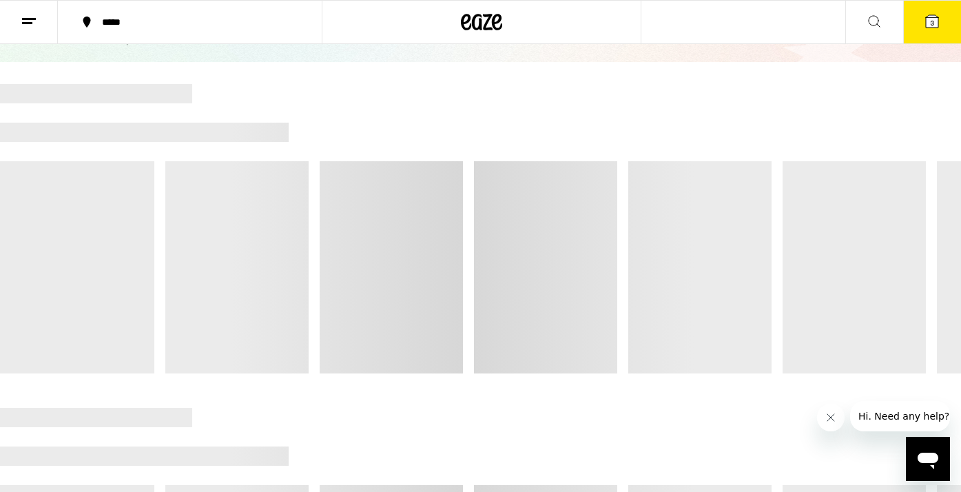
scroll to position [99, 0]
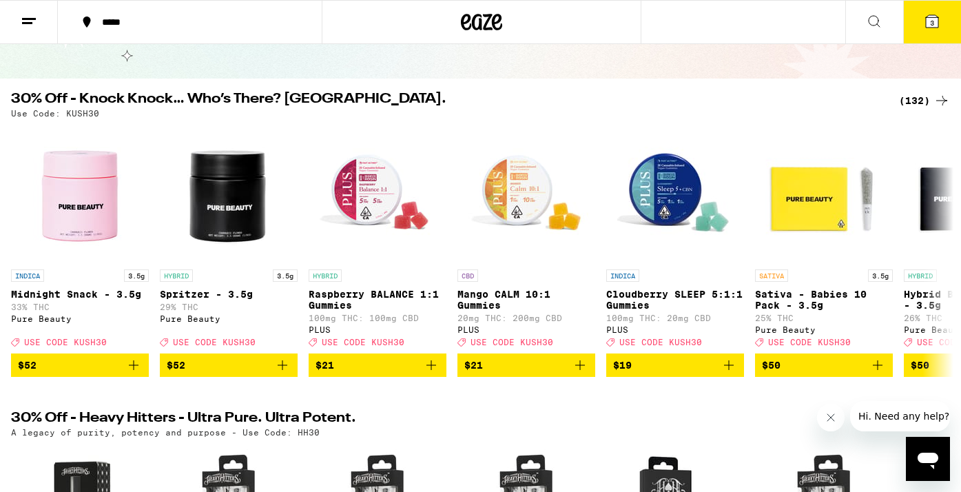
click at [928, 99] on div "(132)" at bounding box center [924, 100] width 51 height 17
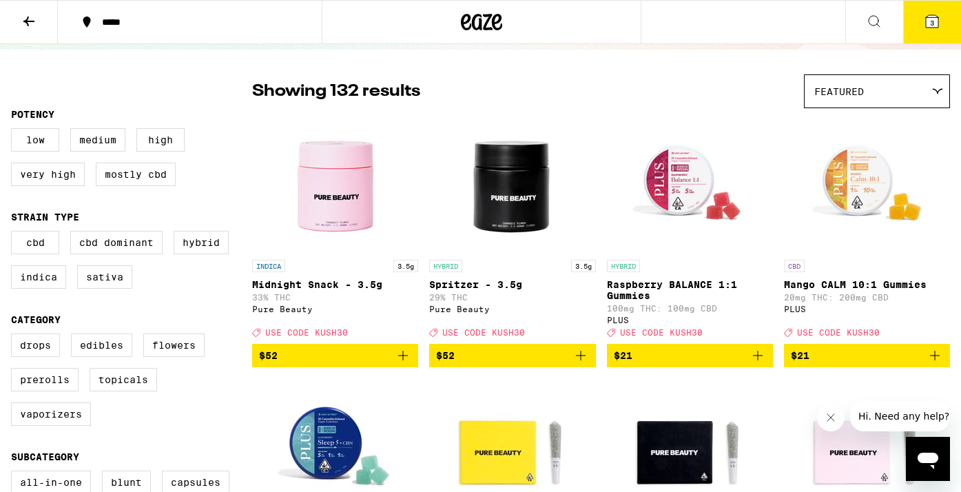
scroll to position [85, 0]
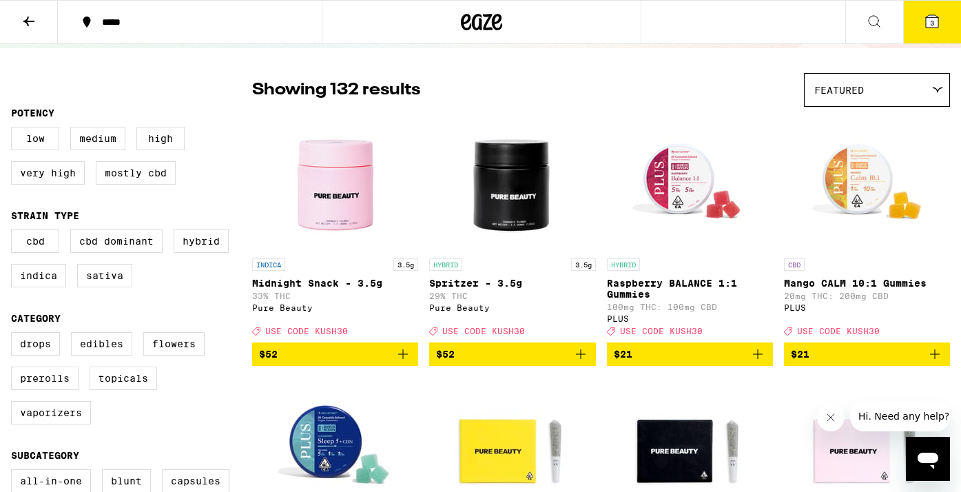
click at [928, 91] on div "Featured" at bounding box center [877, 90] width 145 height 32
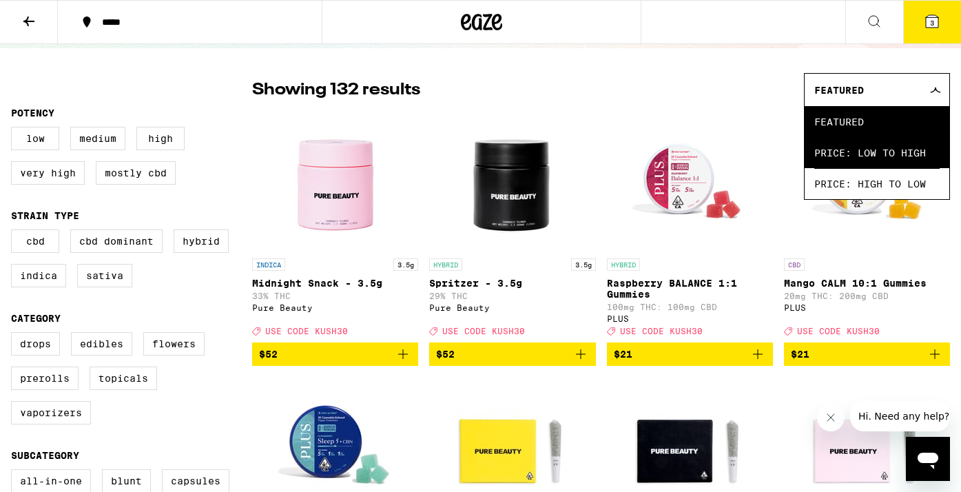
click at [906, 145] on span "Price: Low to High" at bounding box center [877, 152] width 125 height 31
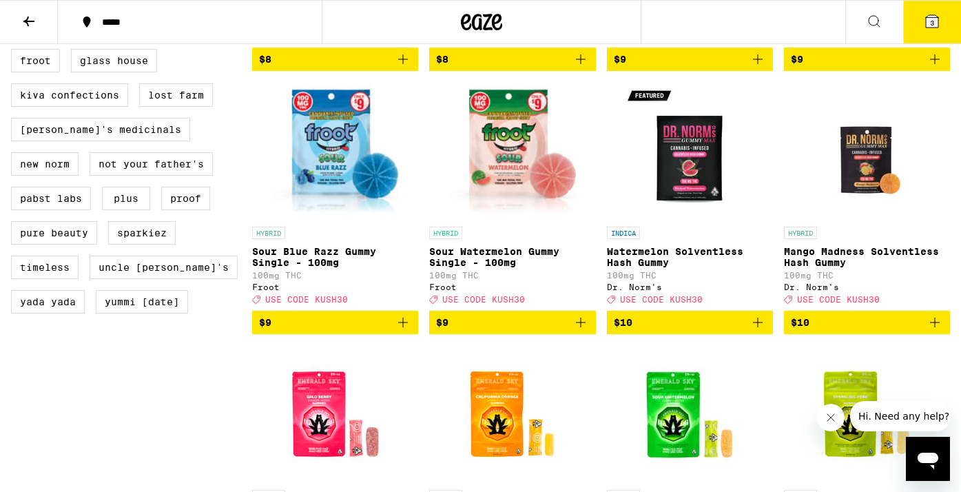
scroll to position [1161, 0]
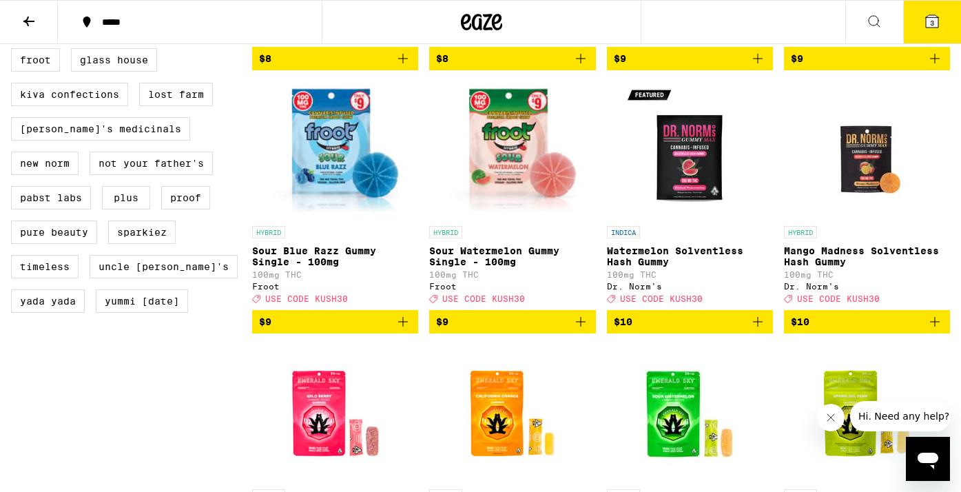
click at [609, 196] on link "INDICA Watermelon Solventless Hash Gummy 100mg THC Dr. Norm's Deal Created with…" at bounding box center [690, 195] width 166 height 229
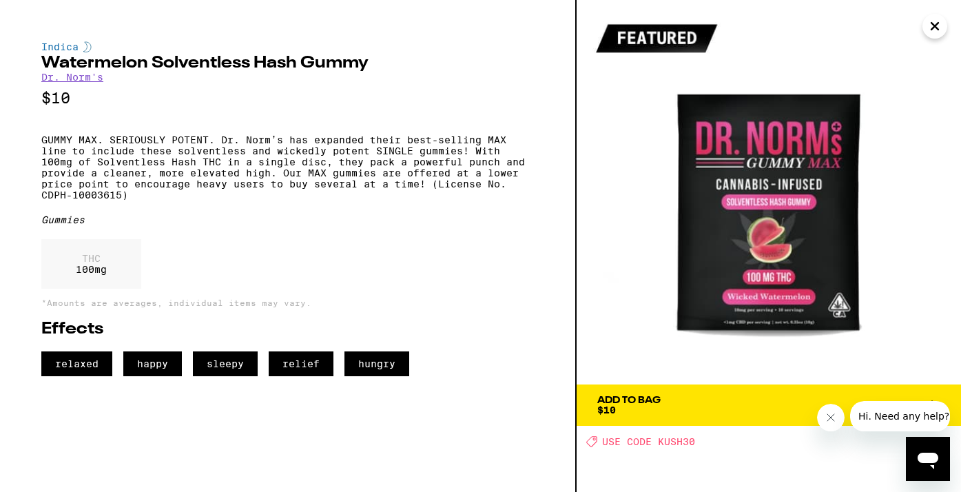
click at [937, 32] on icon "Close" at bounding box center [935, 26] width 17 height 21
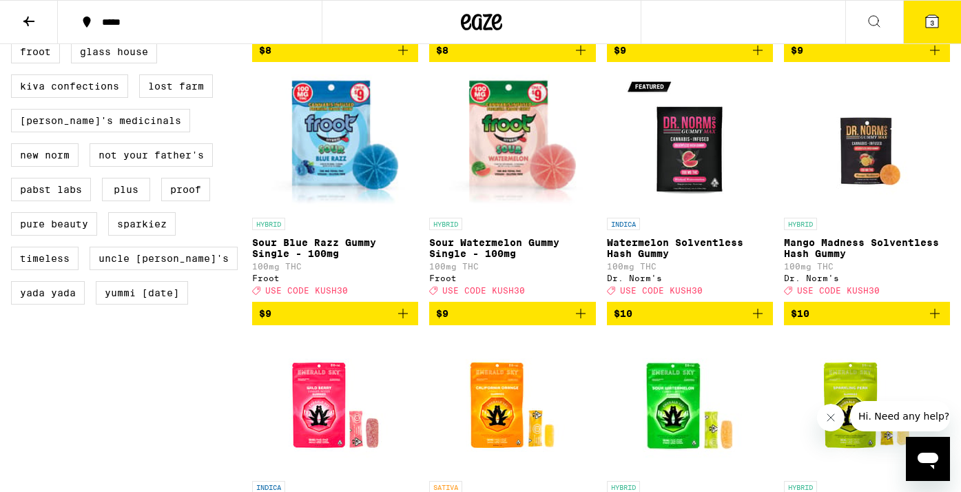
scroll to position [1146, 0]
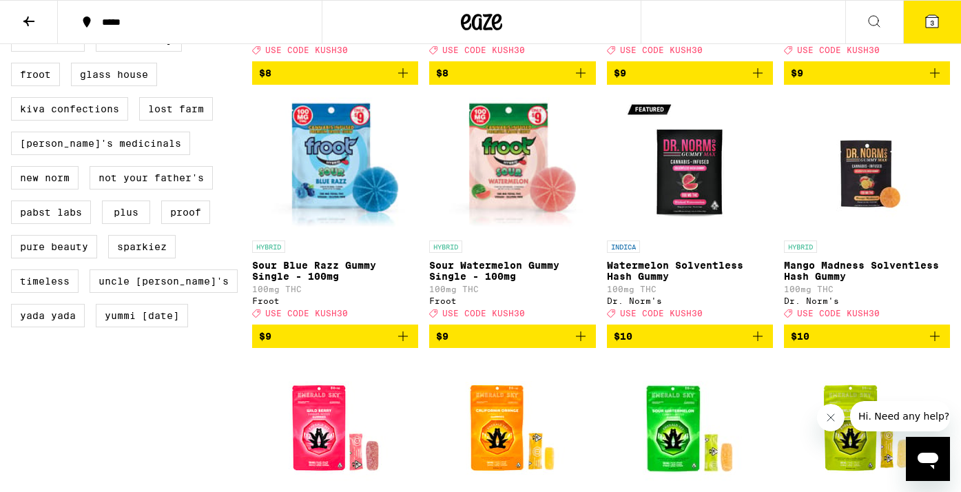
click at [464, 345] on span "$9" at bounding box center [512, 336] width 152 height 17
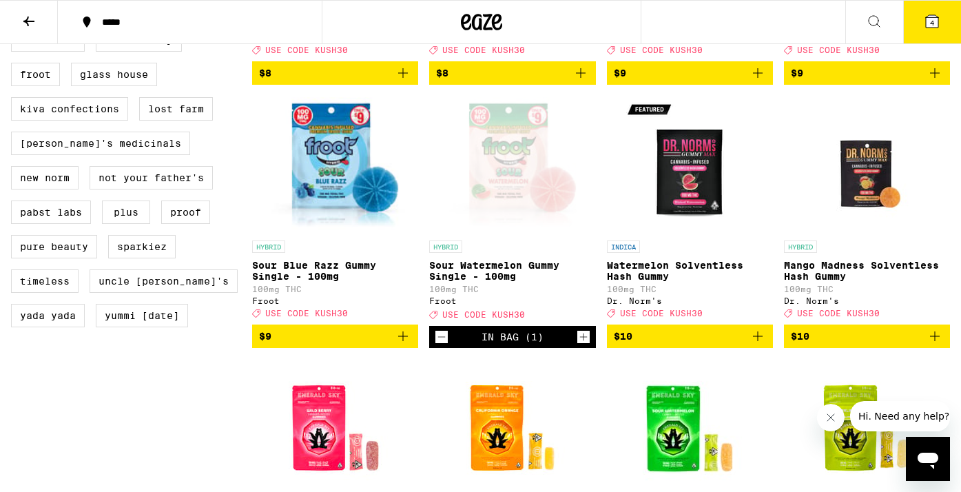
scroll to position [0, 0]
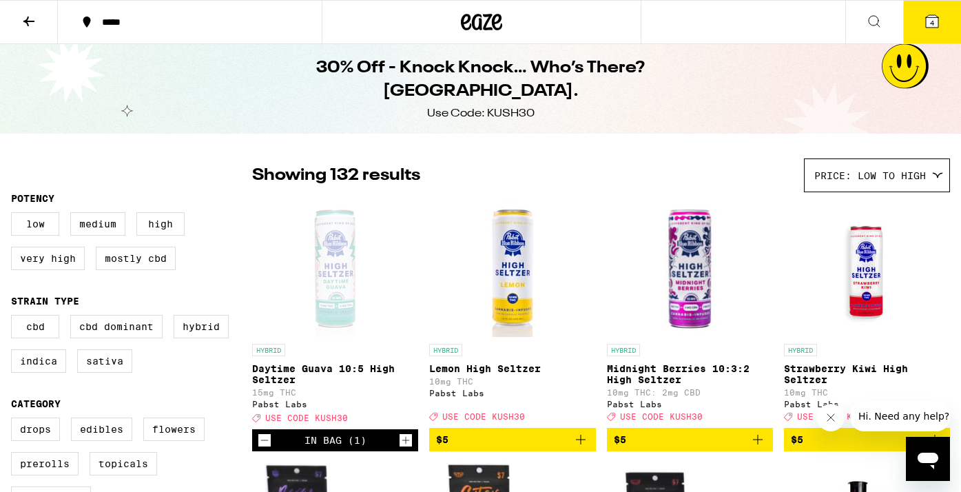
click at [926, 35] on button "4" at bounding box center [933, 22] width 58 height 43
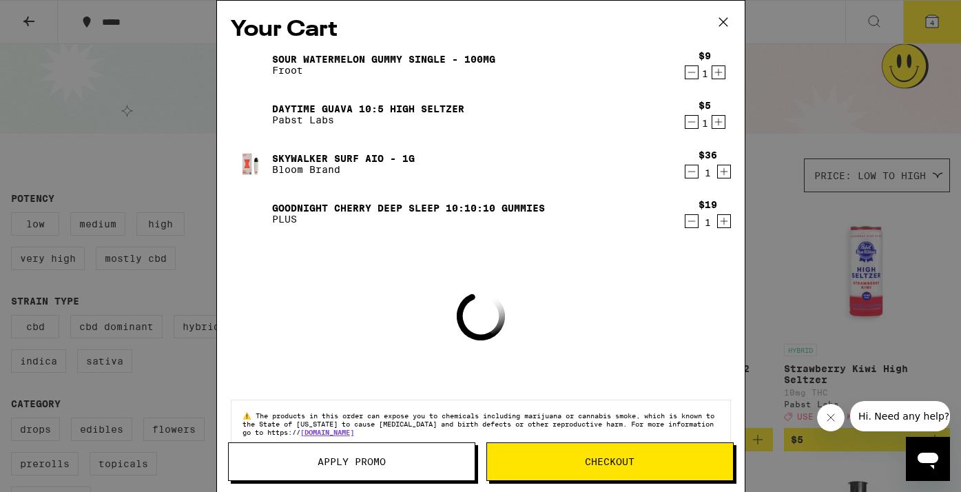
click at [438, 440] on div "⚠️ The products in this order can expose you to chemicals including marijuana o…" at bounding box center [481, 424] width 500 height 48
click at [421, 458] on span "Apply Promo" at bounding box center [352, 462] width 246 height 10
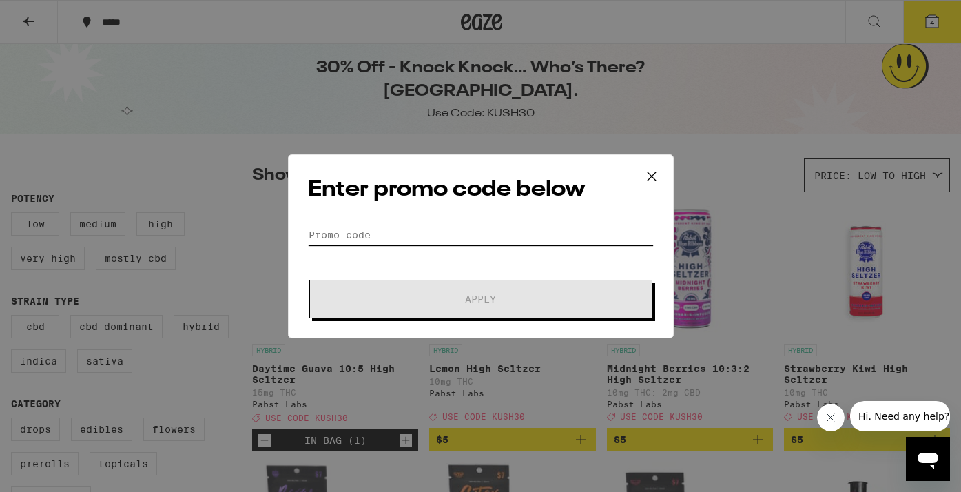
click at [406, 238] on input "Promo Code" at bounding box center [481, 235] width 346 height 21
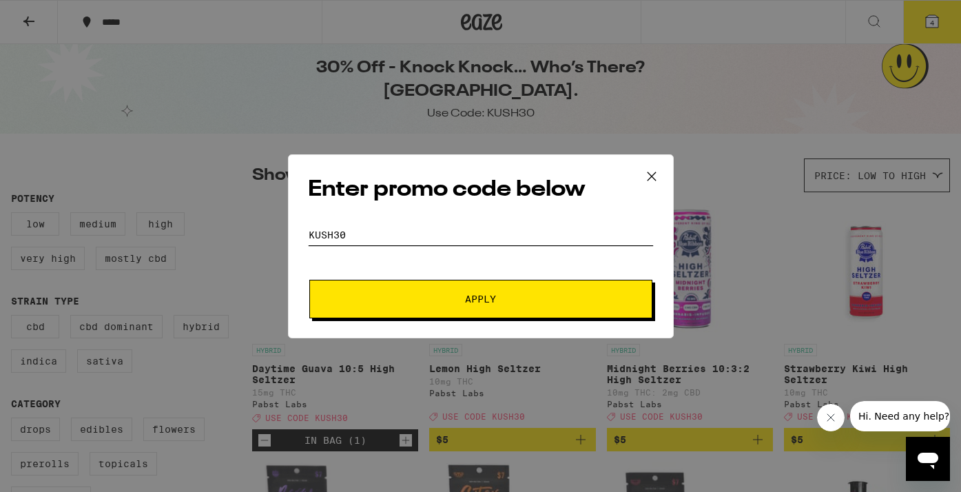
type input "kush30"
click at [433, 280] on button "Apply" at bounding box center [480, 299] width 343 height 39
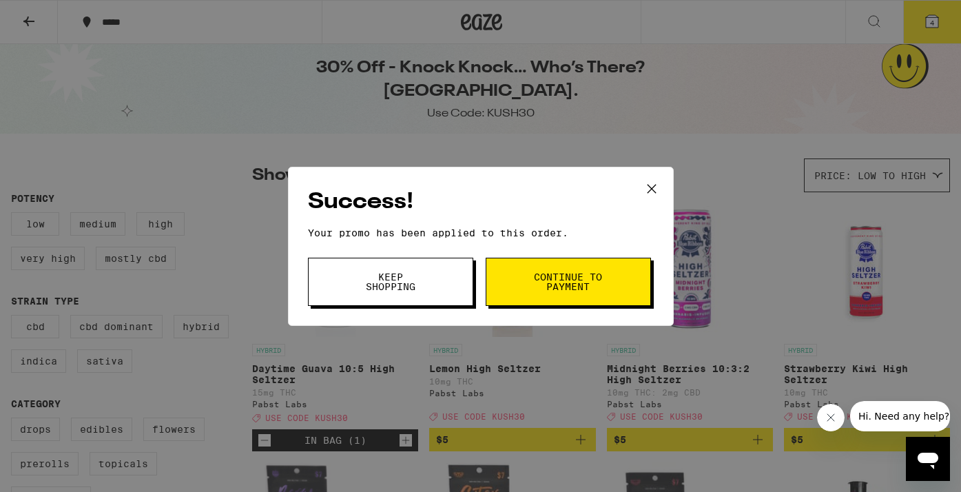
click at [384, 282] on span "Keep Shopping" at bounding box center [391, 281] width 70 height 19
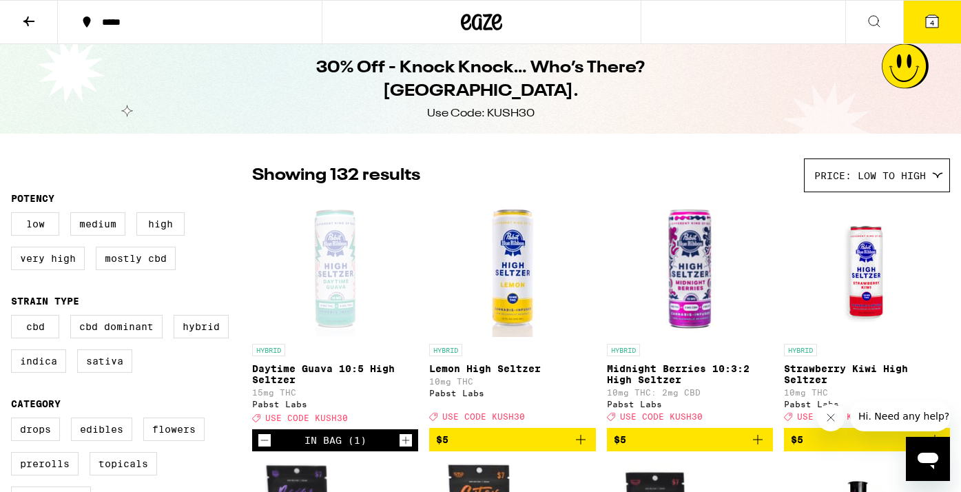
click at [28, 34] on button at bounding box center [29, 22] width 58 height 43
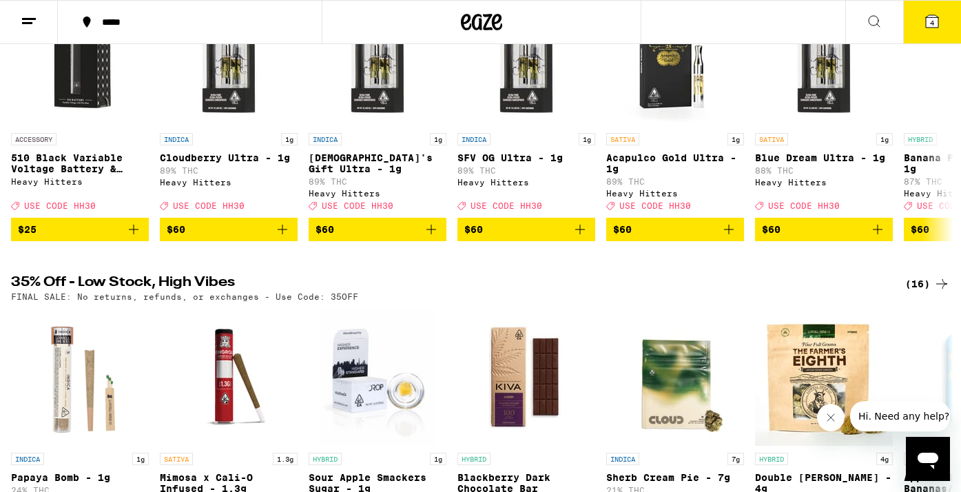
scroll to position [425, 0]
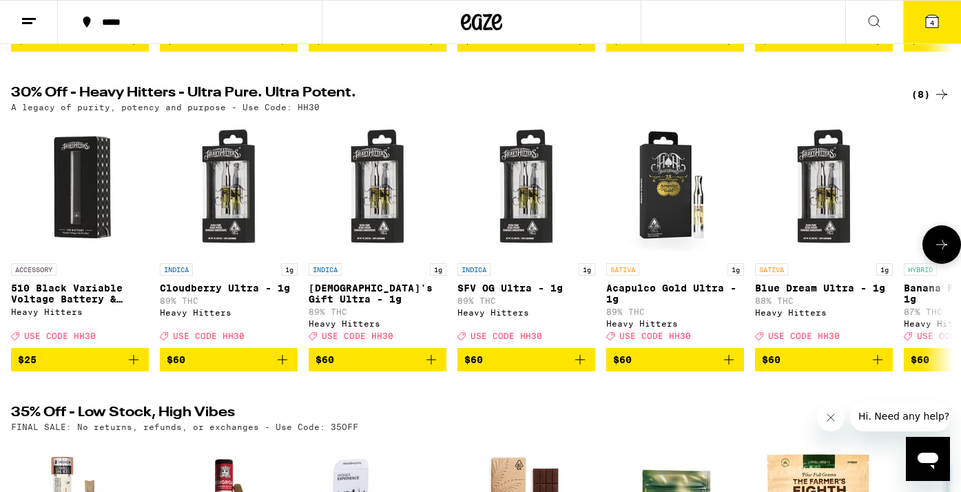
click at [939, 253] on icon at bounding box center [942, 244] width 17 height 17
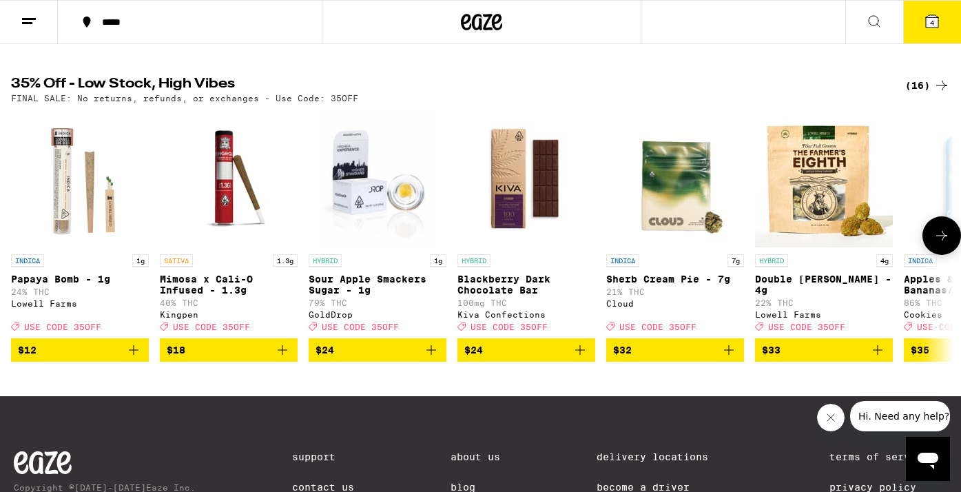
scroll to position [760, 0]
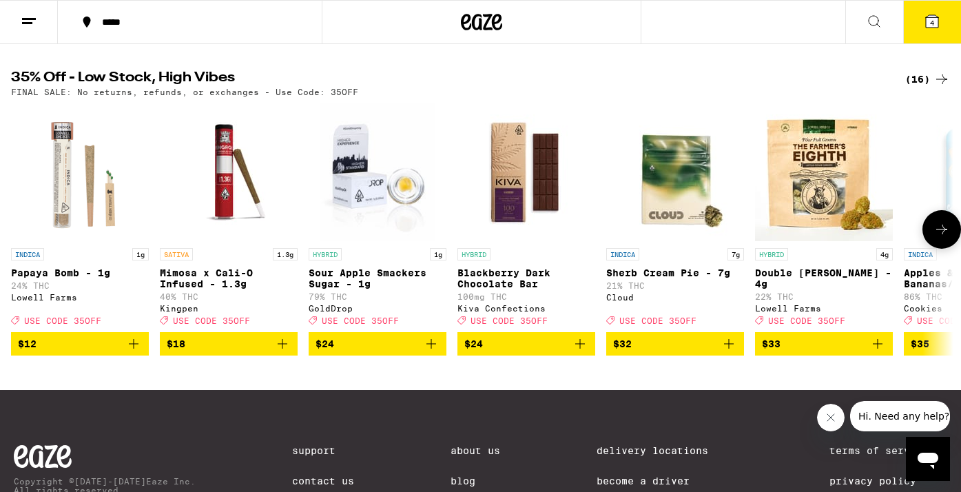
click at [937, 238] on icon at bounding box center [942, 229] width 17 height 17
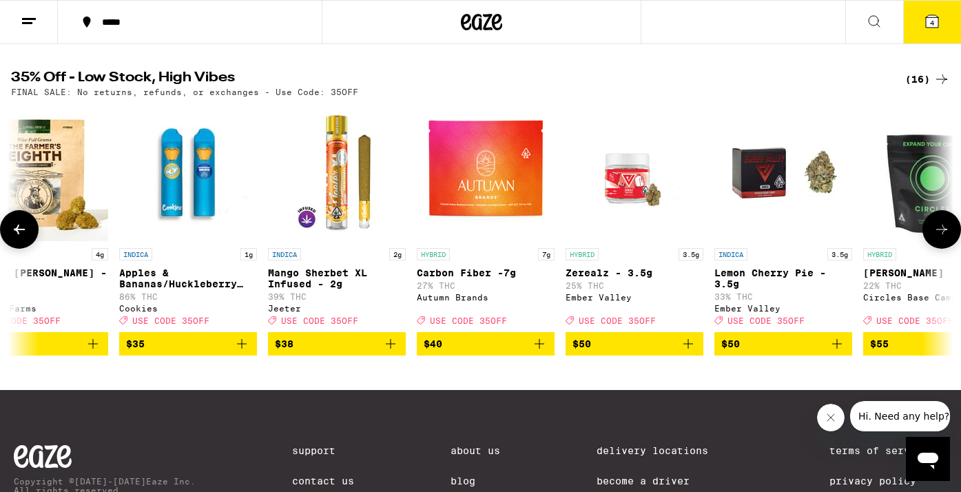
scroll to position [0, 789]
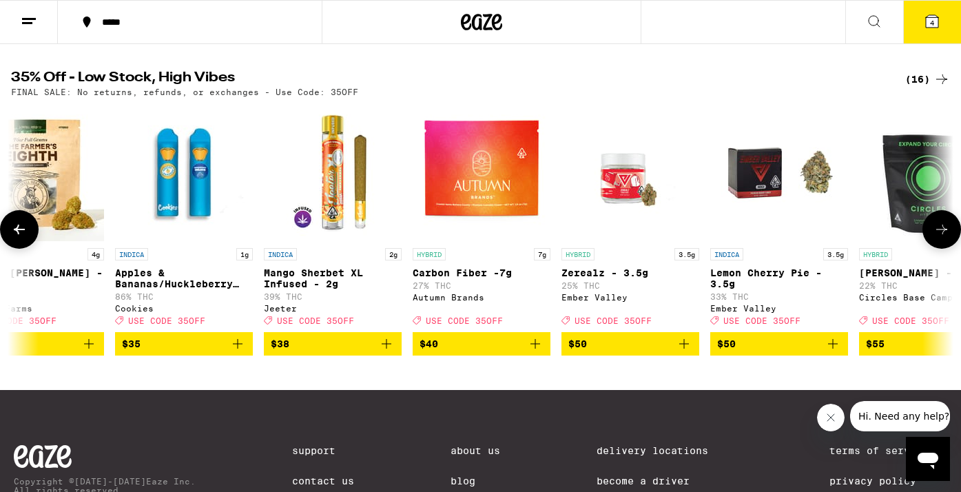
click at [937, 238] on icon at bounding box center [942, 229] width 17 height 17
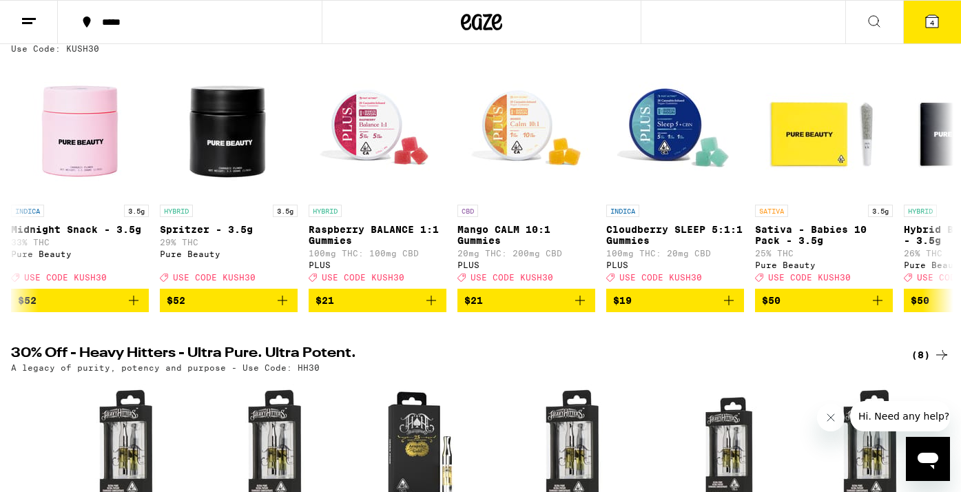
scroll to position [0, 0]
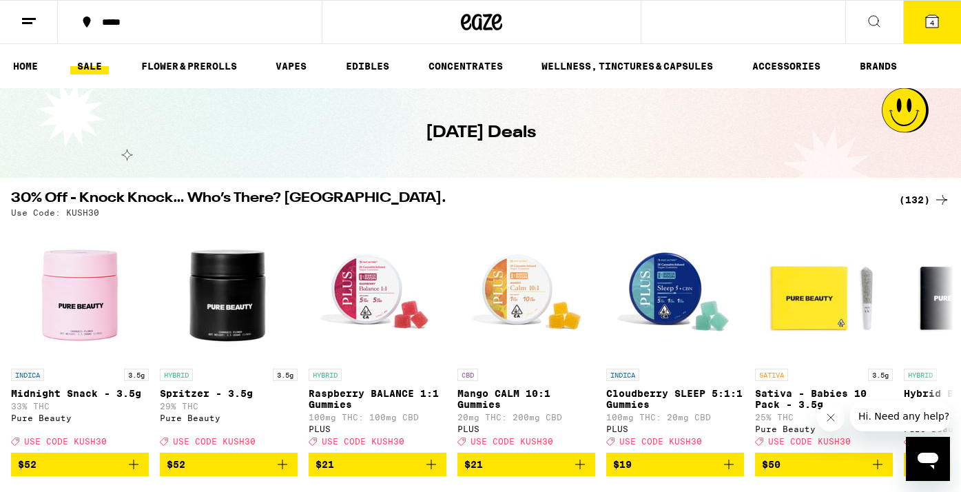
click at [915, 201] on div "(132)" at bounding box center [924, 200] width 51 height 17
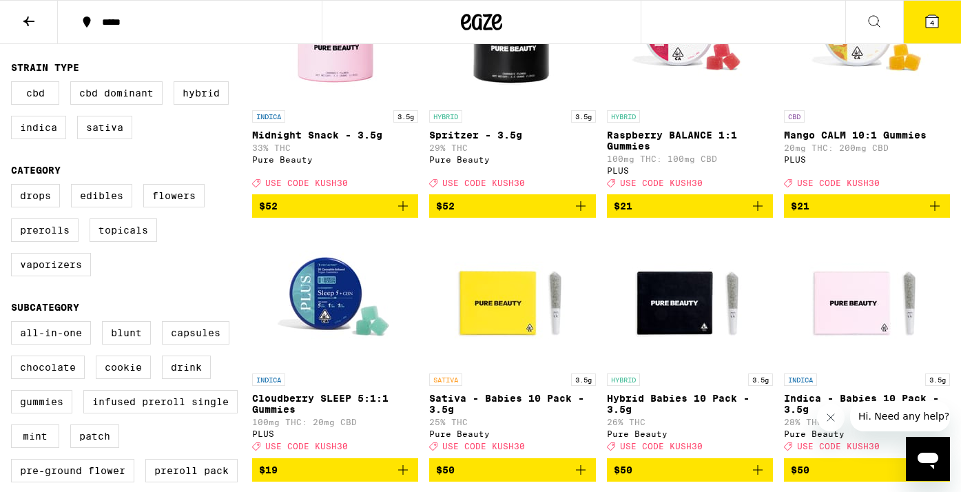
scroll to position [245, 0]
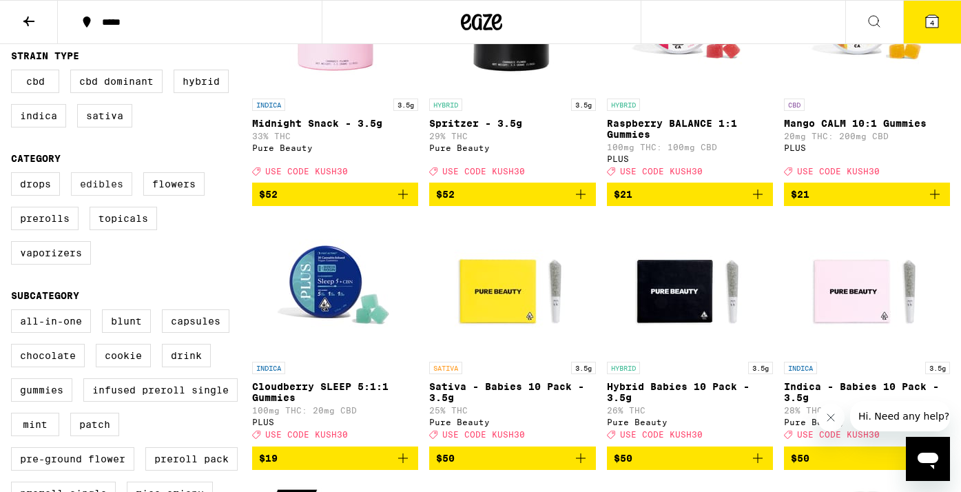
click at [116, 196] on label "Edibles" at bounding box center [101, 183] width 61 height 23
click at [14, 175] on input "Edibles" at bounding box center [14, 174] width 1 height 1
checkbox input "true"
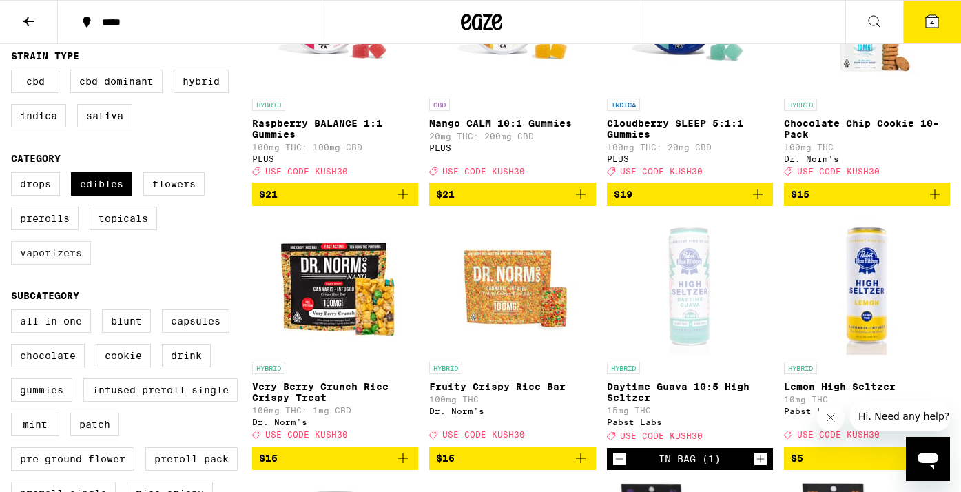
click at [90, 256] on label "Vaporizers" at bounding box center [51, 252] width 80 height 23
click at [14, 175] on input "Vaporizers" at bounding box center [14, 174] width 1 height 1
checkbox input "true"
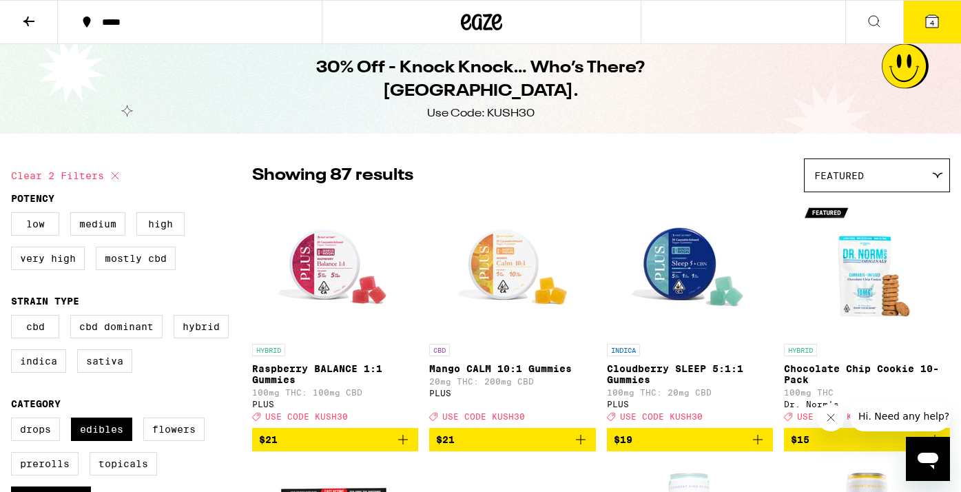
click at [803, 170] on div "Showing 87 results Featured Featured Price: Low to High Price: High to Low" at bounding box center [601, 176] width 698 height 34
click at [818, 173] on span "Featured" at bounding box center [840, 175] width 50 height 11
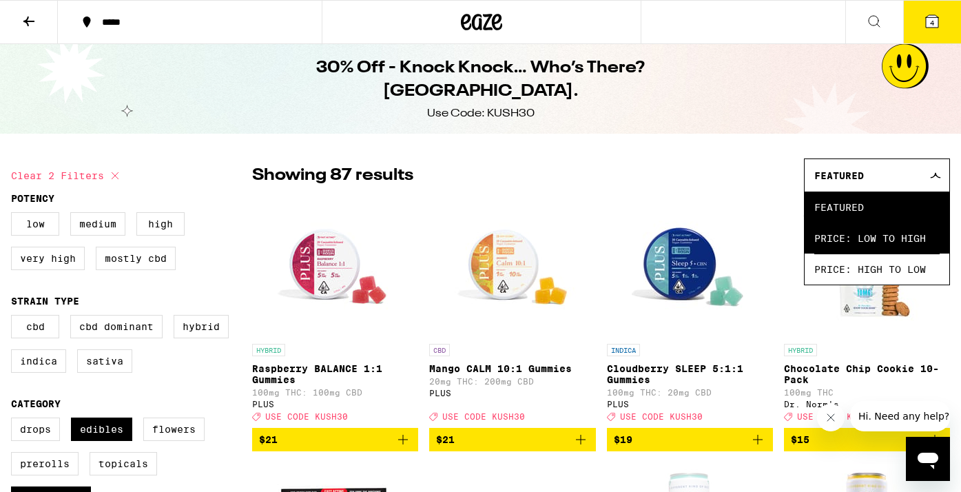
click at [813, 236] on li "Price: Low to High" at bounding box center [877, 238] width 145 height 31
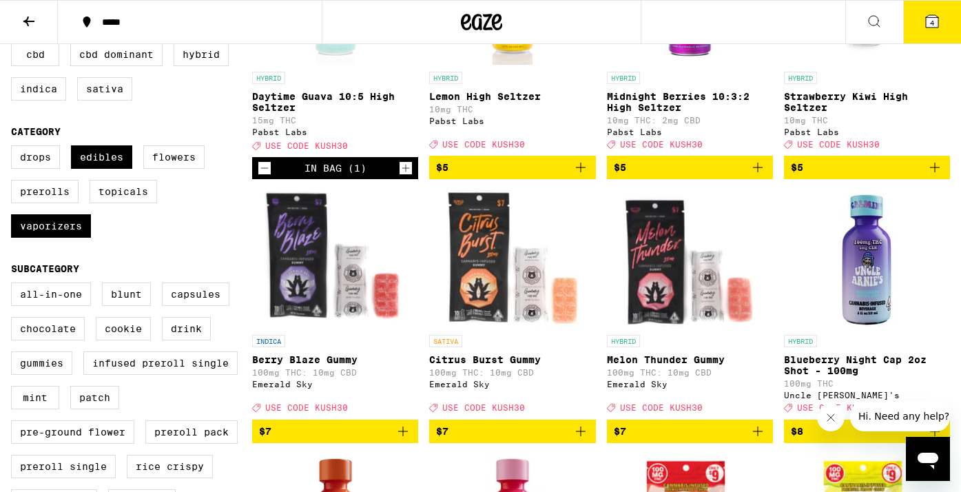
scroll to position [246, 0]
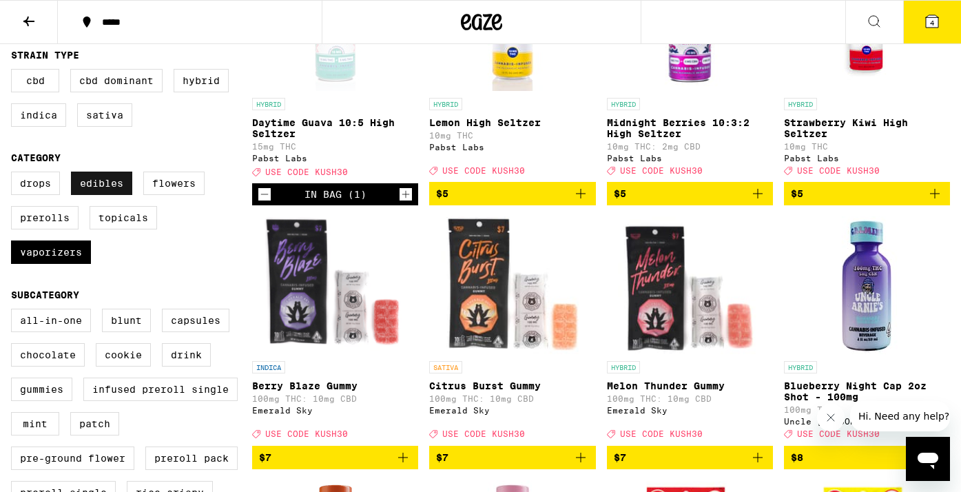
click at [115, 195] on label "Edibles" at bounding box center [101, 183] width 61 height 23
click at [14, 174] on input "Edibles" at bounding box center [14, 174] width 1 height 1
checkbox input "false"
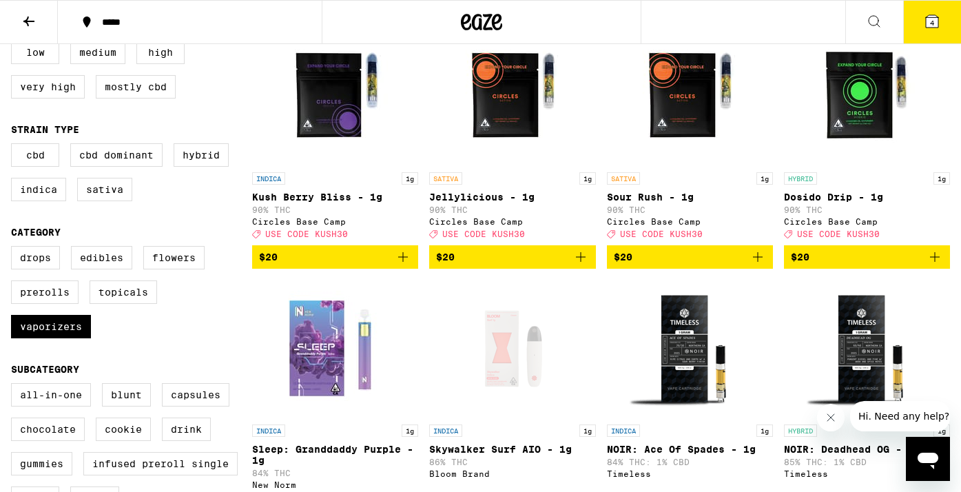
scroll to position [327, 0]
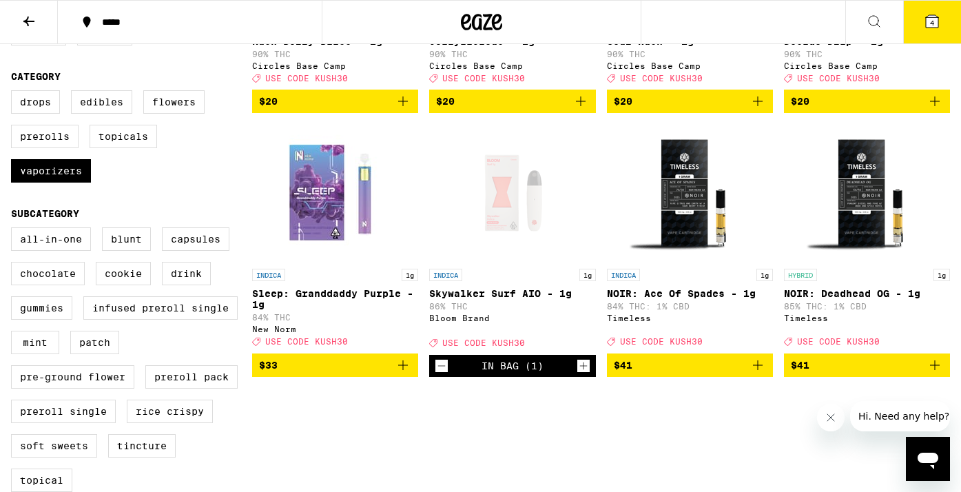
click at [436, 374] on icon "Decrement" at bounding box center [442, 366] width 12 height 17
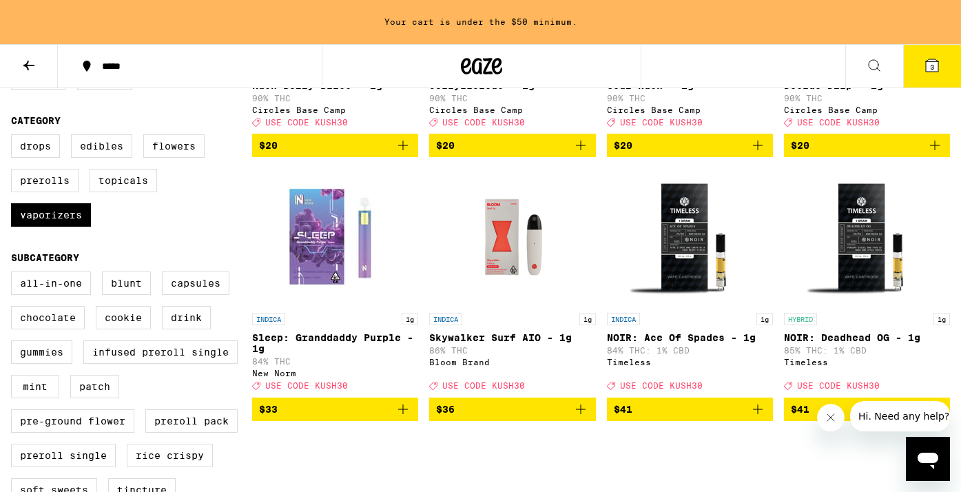
scroll to position [371, 0]
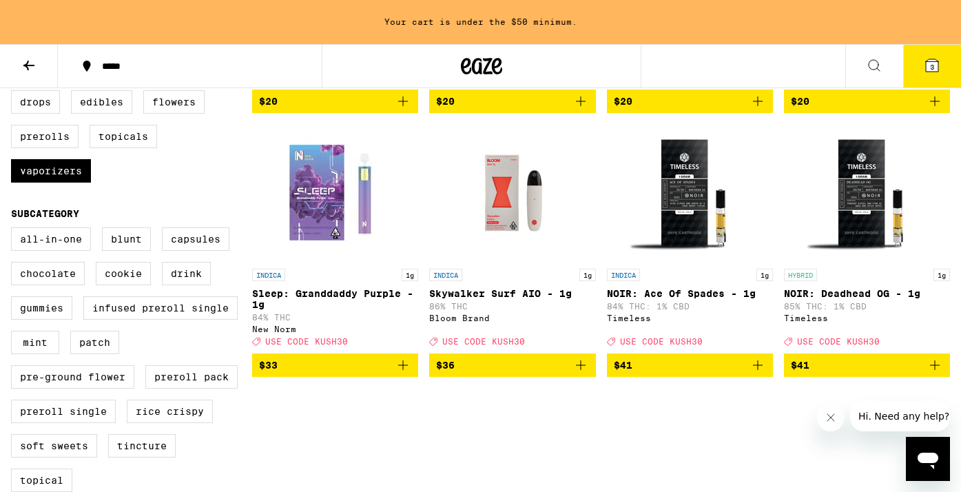
click at [586, 374] on icon "Add to bag" at bounding box center [581, 365] width 17 height 17
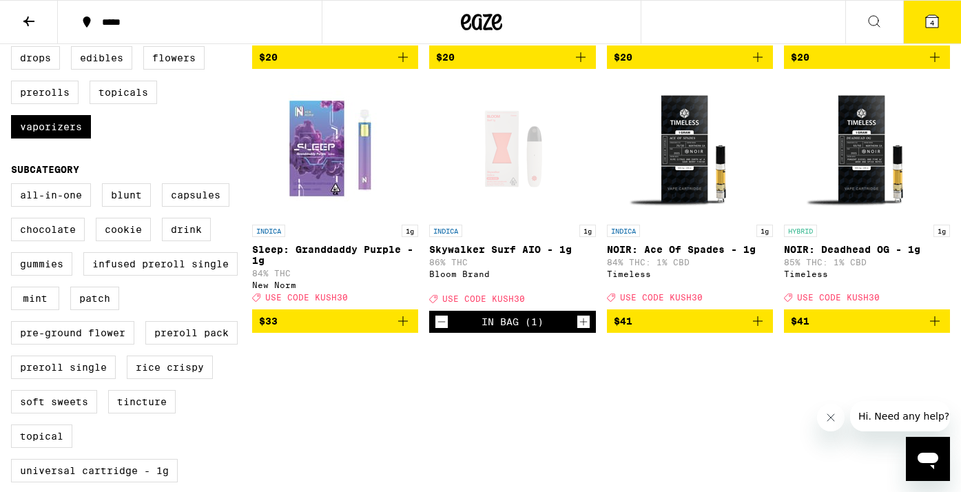
scroll to position [327, 0]
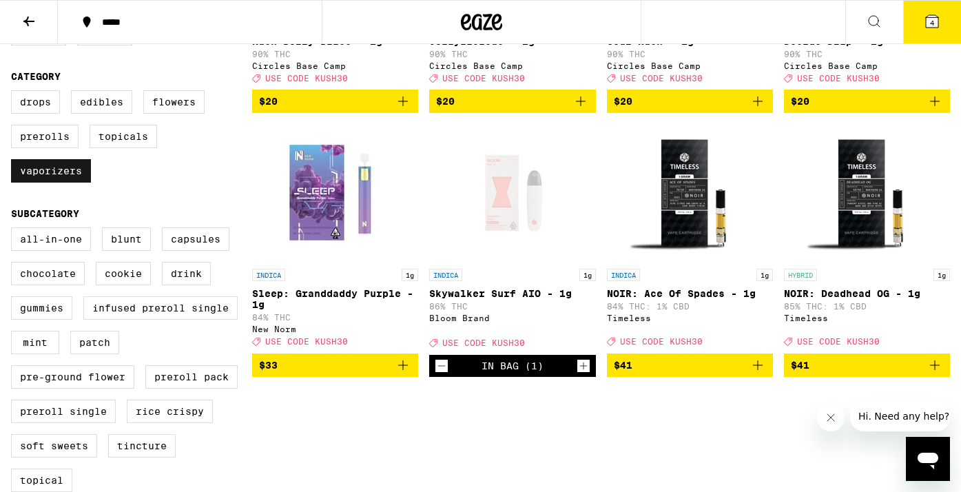
click at [59, 183] on label "Vaporizers" at bounding box center [51, 170] width 80 height 23
click at [14, 93] on input "Vaporizers" at bounding box center [14, 92] width 1 height 1
checkbox input "false"
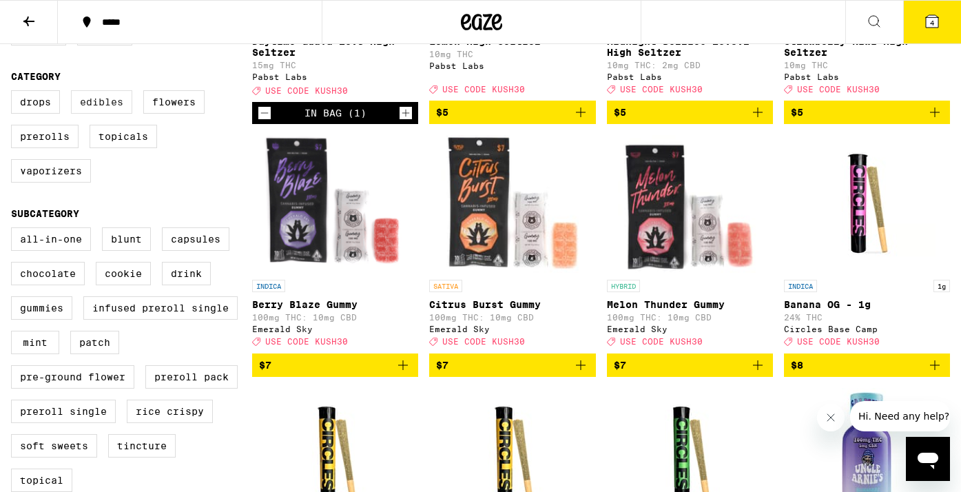
click at [92, 114] on label "Edibles" at bounding box center [101, 101] width 61 height 23
click at [14, 93] on input "Edibles" at bounding box center [14, 92] width 1 height 1
checkbox input "true"
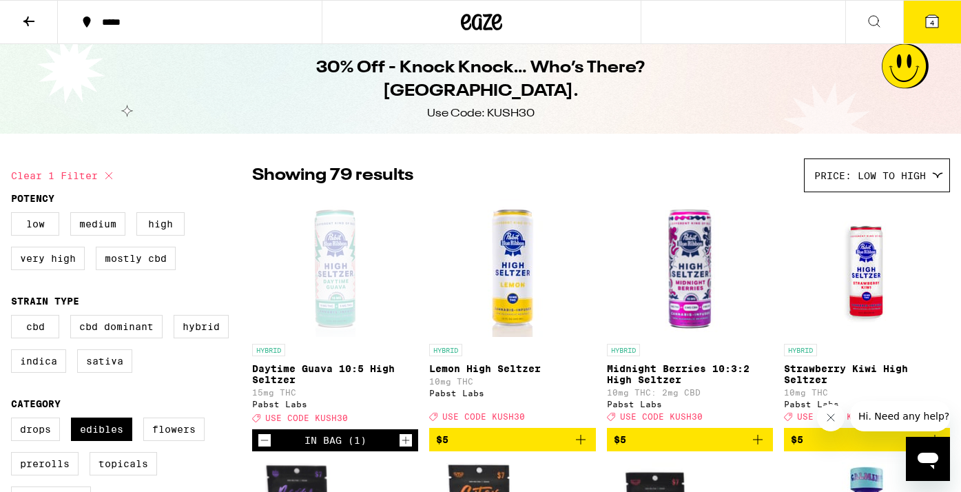
click at [37, 23] on icon at bounding box center [29, 21] width 17 height 17
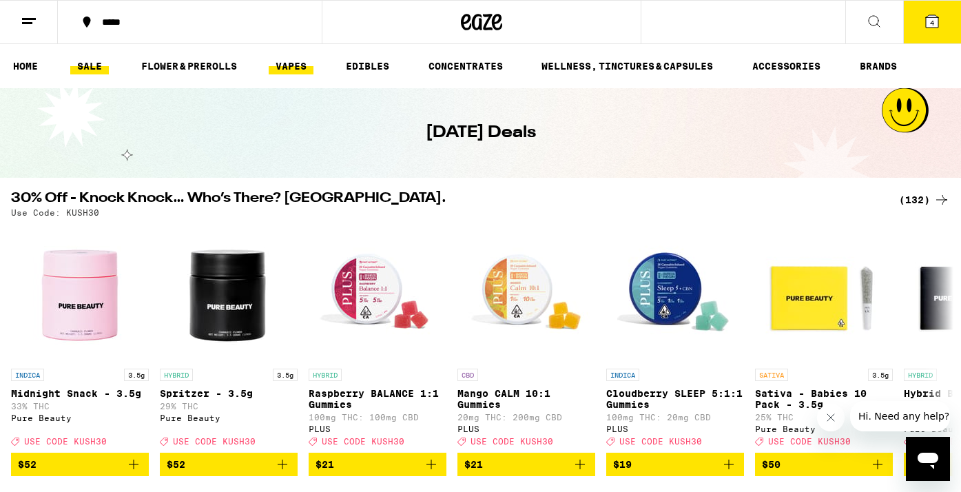
click at [302, 67] on link "VAPES" at bounding box center [291, 66] width 45 height 17
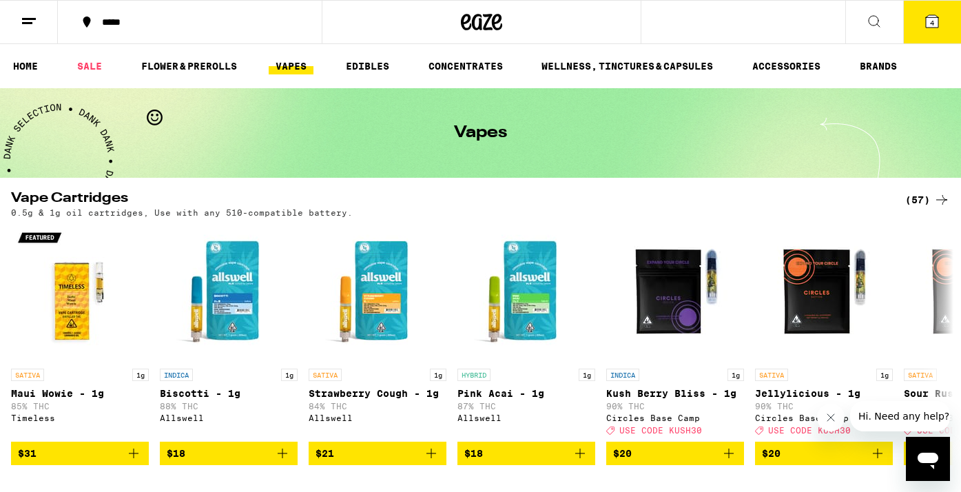
scroll to position [293, 0]
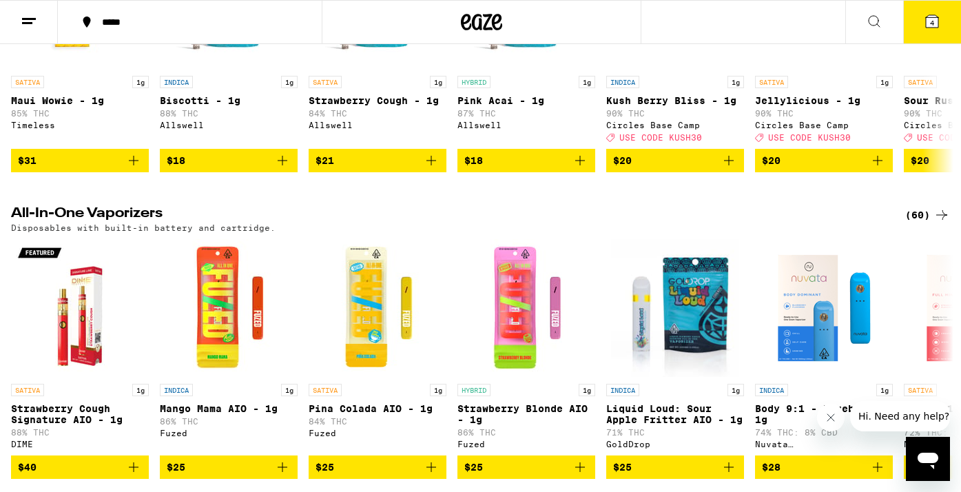
click at [915, 221] on div "(60)" at bounding box center [928, 215] width 45 height 17
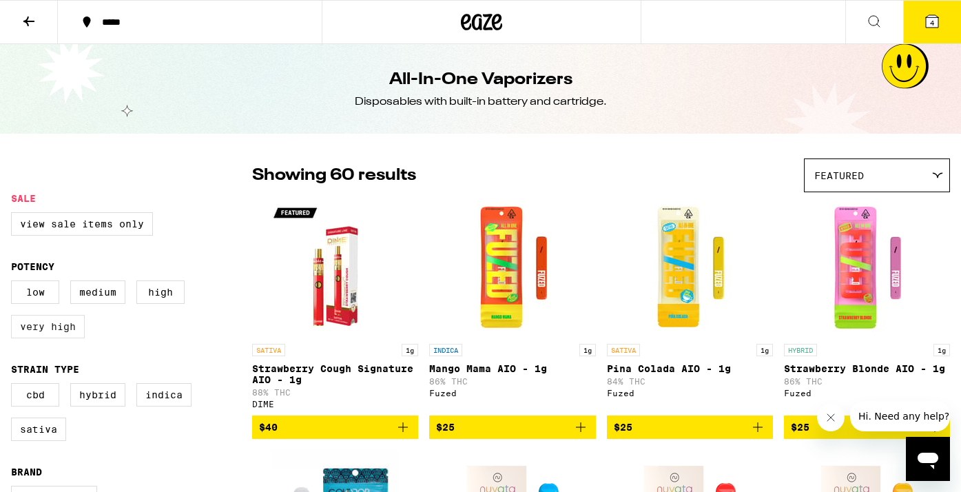
click at [70, 338] on label "Very High" at bounding box center [48, 326] width 74 height 23
click at [14, 283] on input "Very High" at bounding box center [14, 283] width 1 height 1
checkbox input "true"
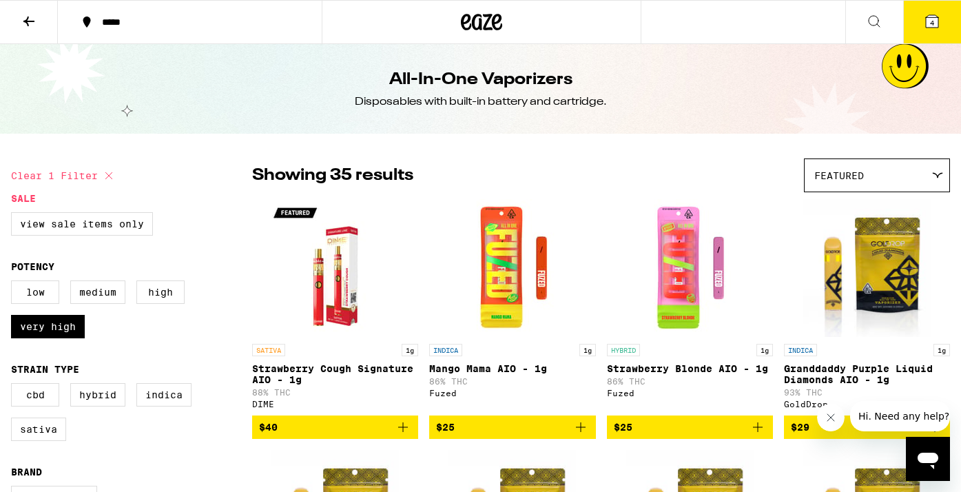
click at [885, 170] on div "Featured" at bounding box center [877, 175] width 145 height 32
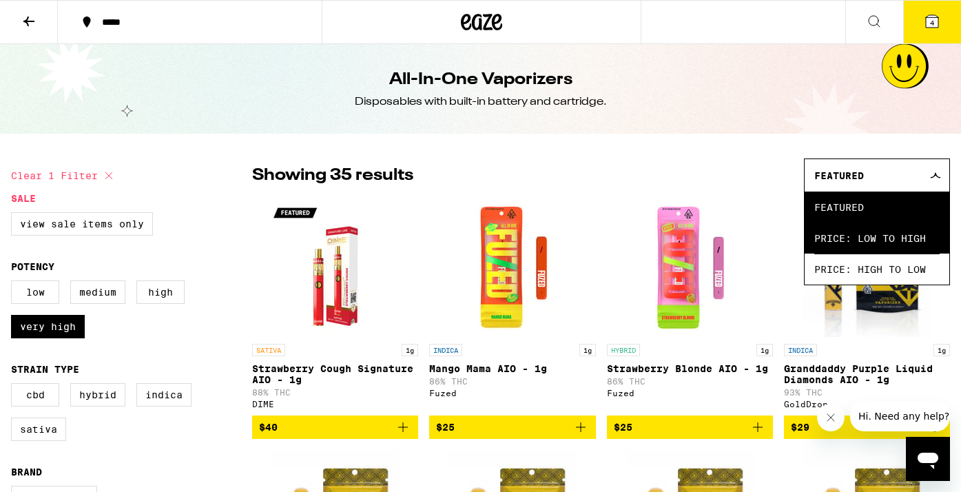
click at [866, 235] on span "Price: Low to High" at bounding box center [877, 238] width 125 height 31
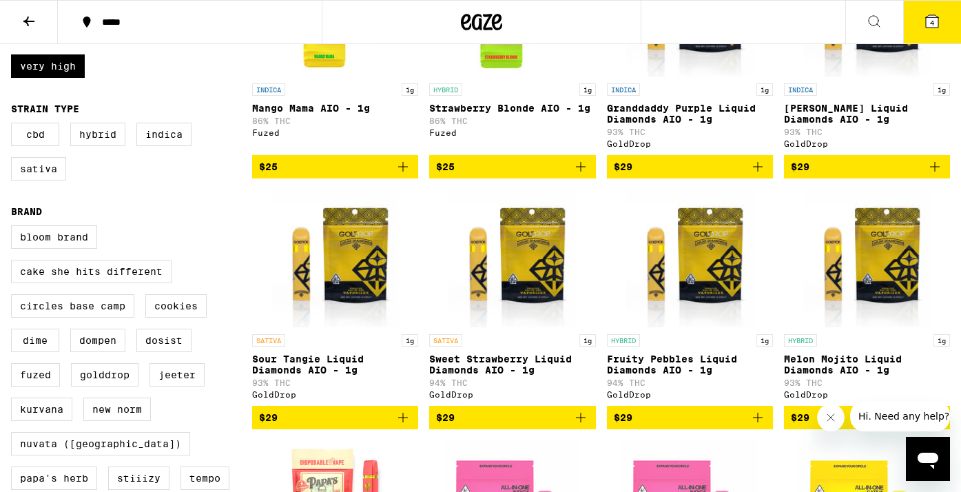
scroll to position [294, 0]
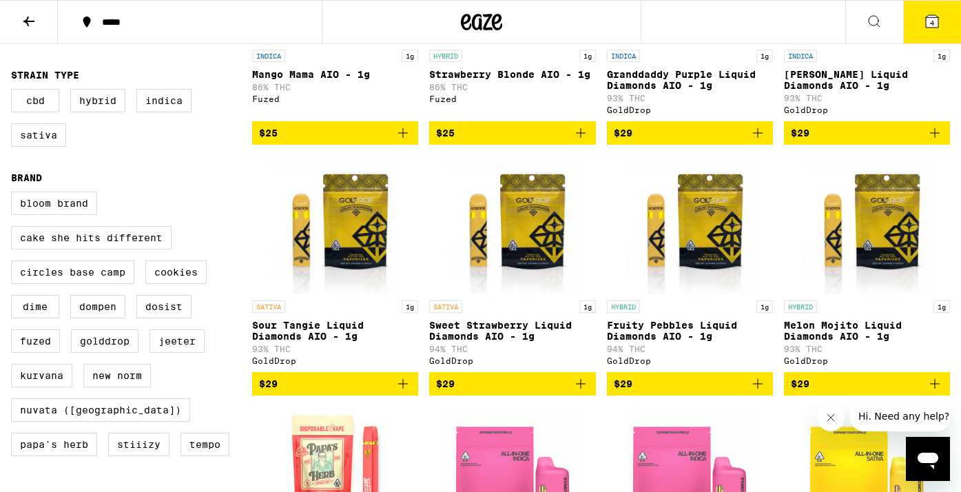
click at [748, 392] on span "$29" at bounding box center [690, 384] width 152 height 17
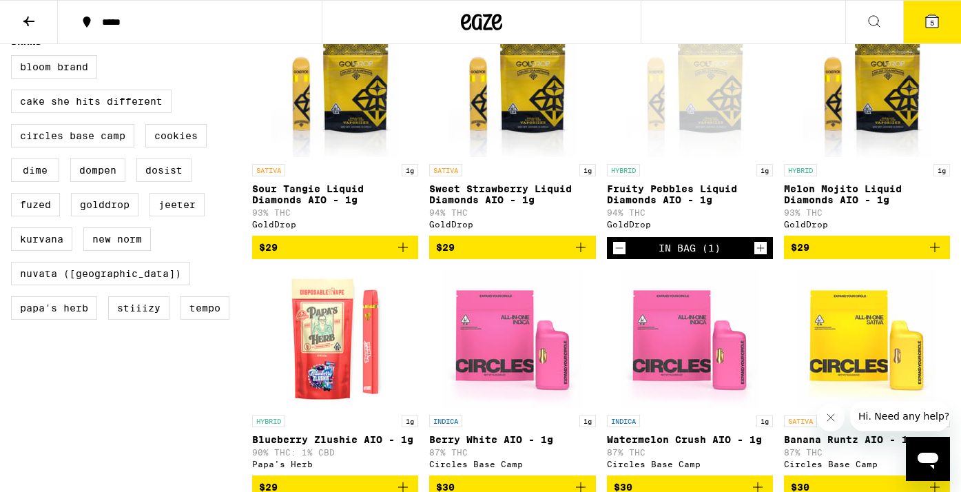
scroll to position [500, 0]
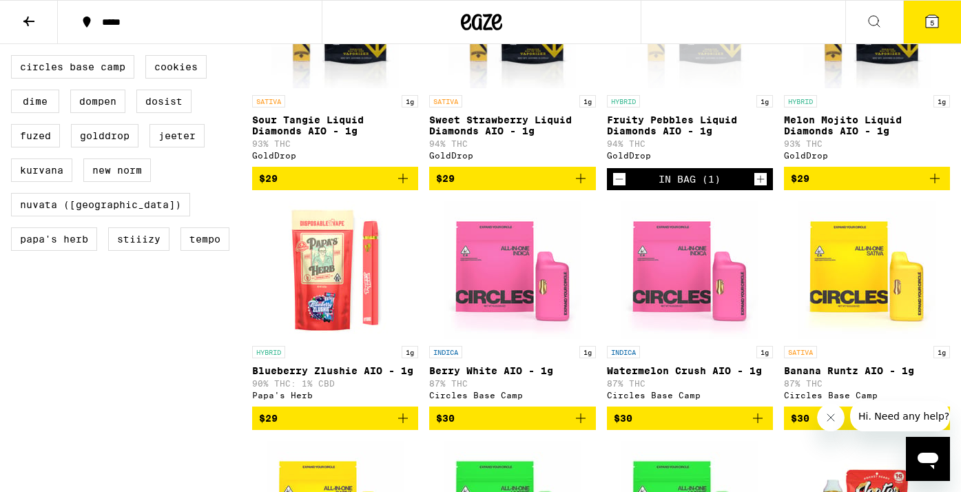
click at [928, 34] on button "5" at bounding box center [933, 22] width 58 height 43
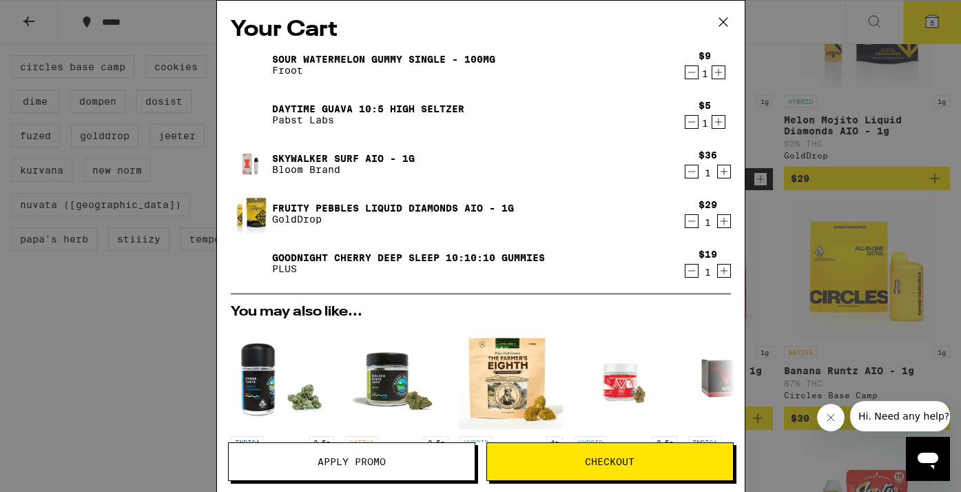
click at [693, 272] on icon "Decrement" at bounding box center [692, 271] width 12 height 17
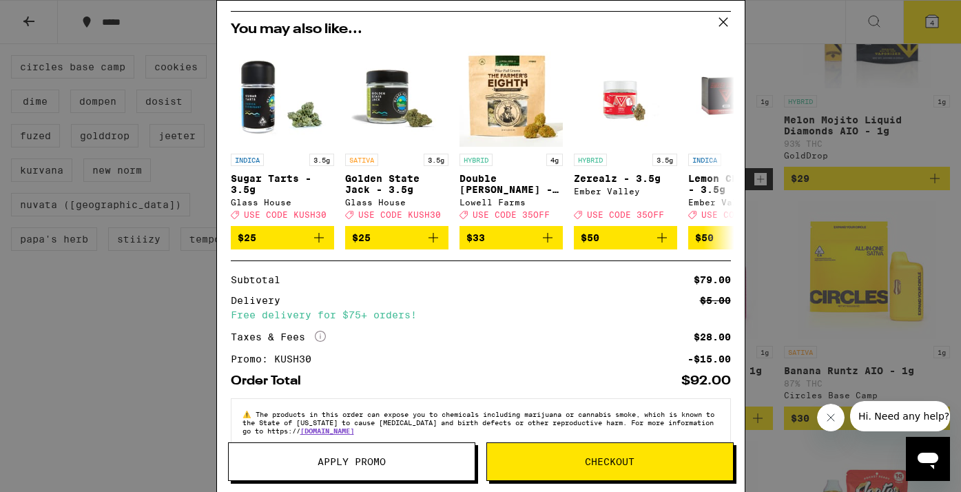
scroll to position [263, 0]
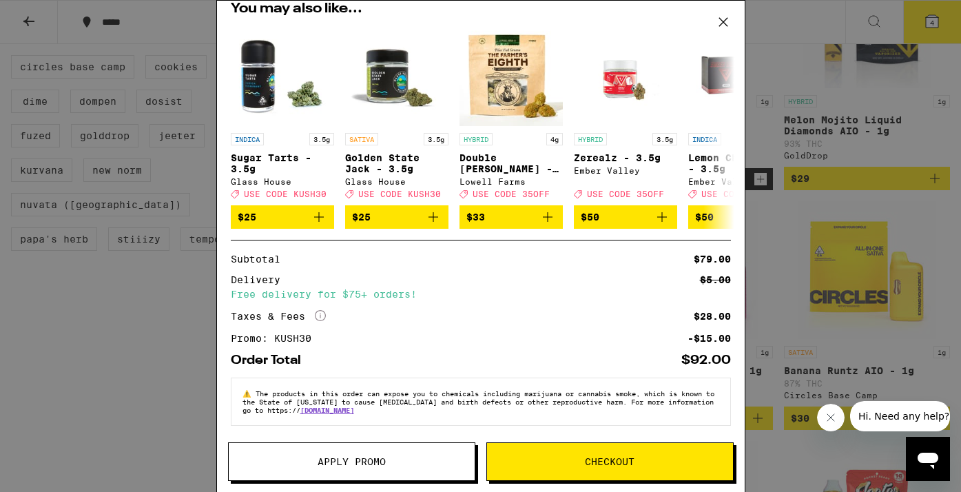
click at [798, 154] on div "Your Cart Sour Watermelon Gummy Single - 100mg Froot $9 1 Daytime Guava 10:5 Hi…" at bounding box center [480, 246] width 961 height 492
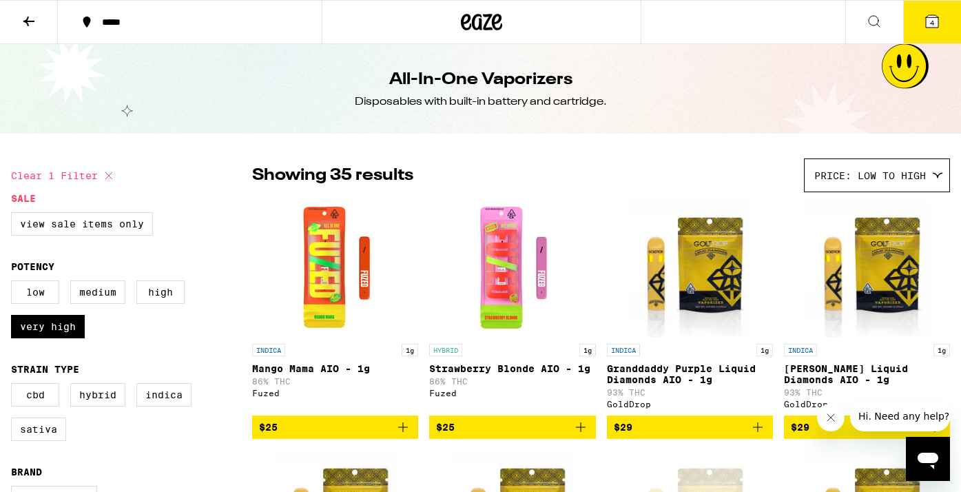
click at [934, 13] on icon at bounding box center [932, 21] width 17 height 17
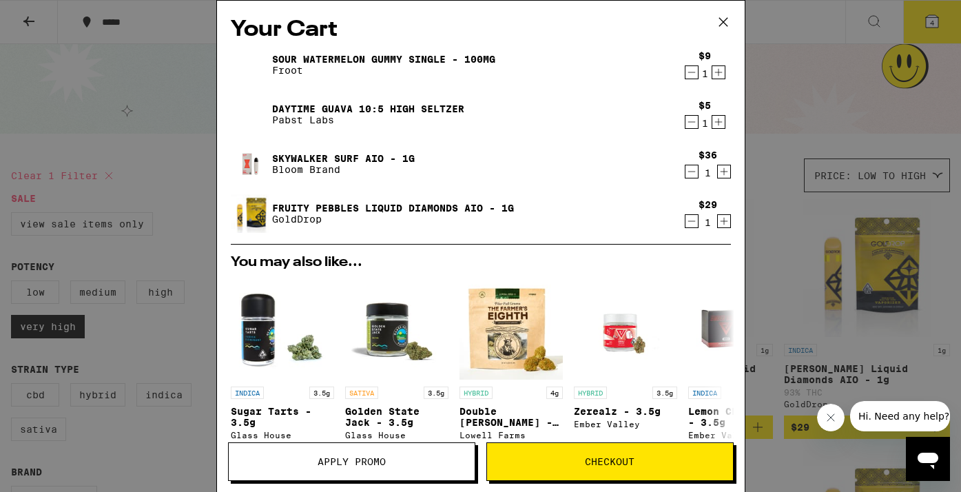
click at [771, 74] on div "Your Cart Sour Watermelon Gummy Single - 100mg Froot $9 1 Daytime Guava 10:5 Hi…" at bounding box center [480, 246] width 961 height 492
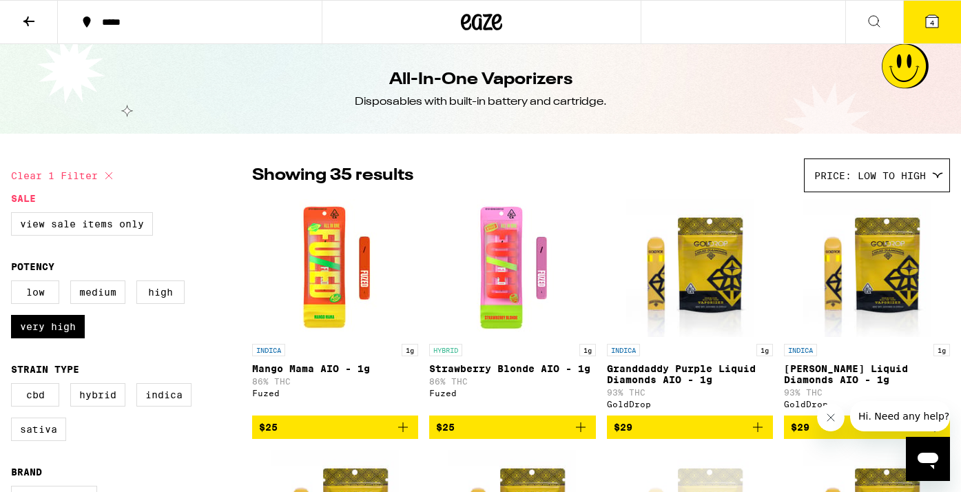
click at [927, 13] on icon at bounding box center [932, 21] width 17 height 17
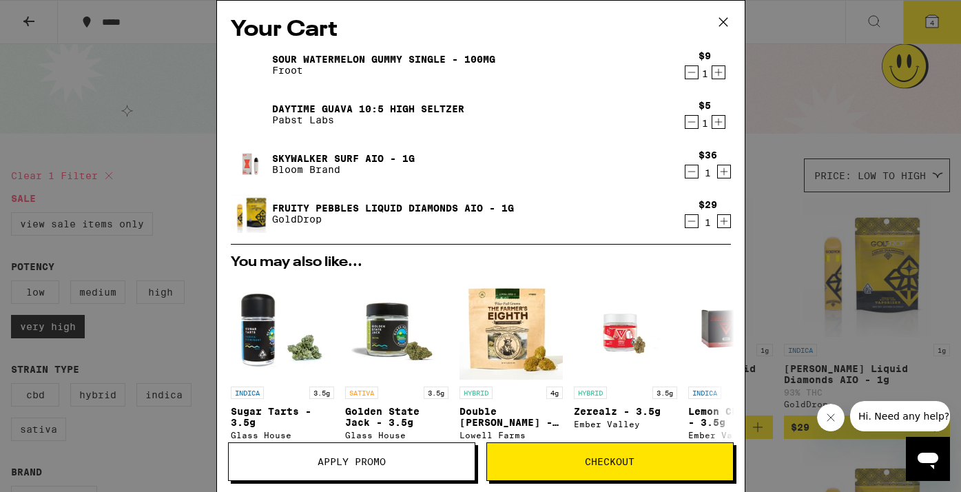
click at [804, 72] on div "Your Cart Sour Watermelon Gummy Single - 100mg Froot $9 1 Daytime Guava 10:5 Hi…" at bounding box center [480, 246] width 961 height 492
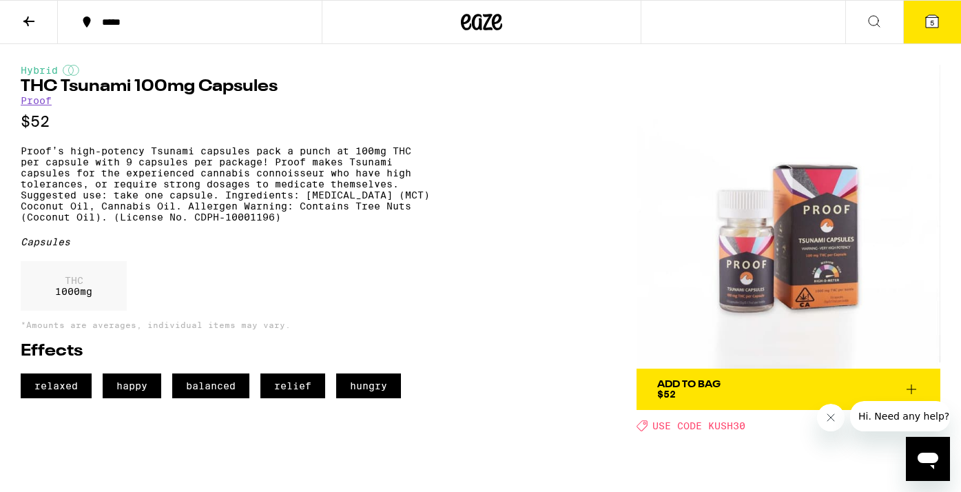
drag, startPoint x: 370, startPoint y: 160, endPoint x: 368, endPoint y: 234, distance: 74.5
click at [368, 223] on p "Proof’s high-potency Tsunami capsules pack a punch at 100mg THC per capsule wit…" at bounding box center [228, 183] width 414 height 77
click at [733, 272] on img at bounding box center [789, 217] width 304 height 304
click at [682, 380] on div "Add To Bag" at bounding box center [689, 385] width 63 height 10
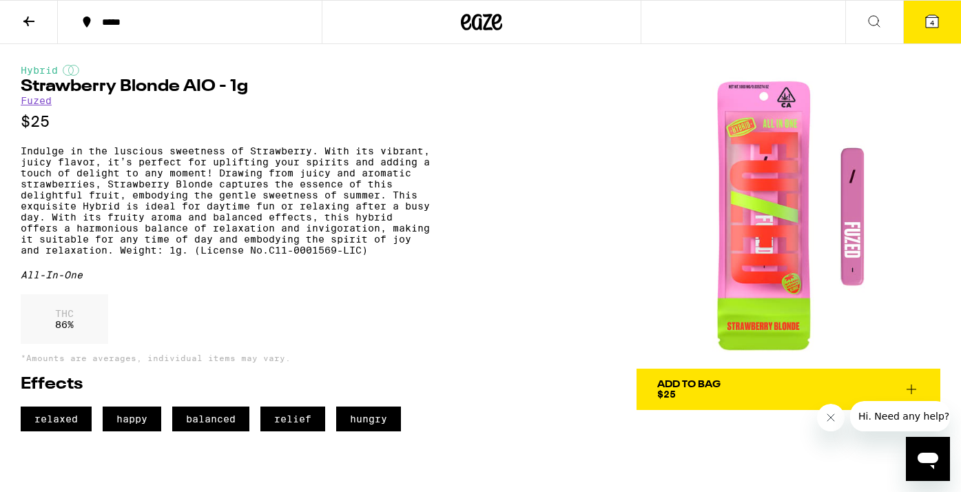
click at [427, 201] on p "Indulge in the luscious sweetness of Strawberry. With its vibrant, juicy flavor…" at bounding box center [228, 200] width 414 height 110
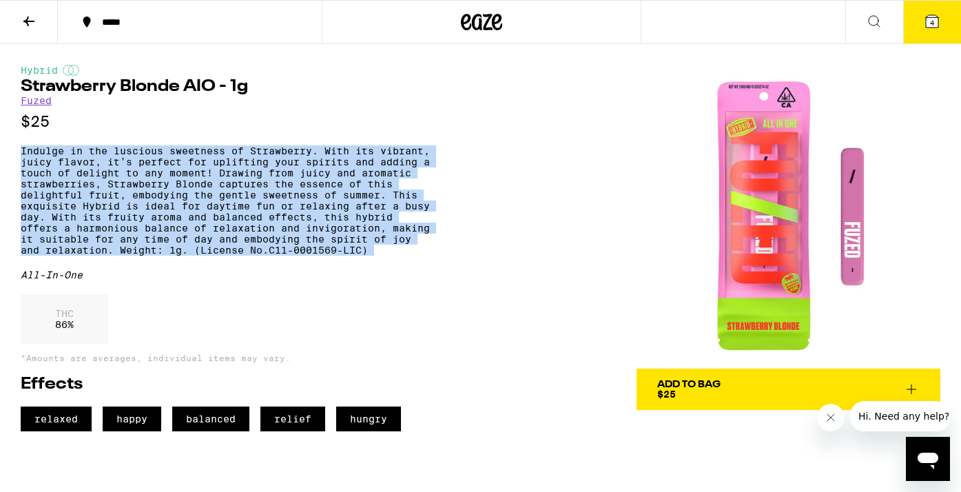
click at [427, 201] on p "Indulge in the luscious sweetness of Strawberry. With its vibrant, juicy flavor…" at bounding box center [228, 200] width 414 height 110
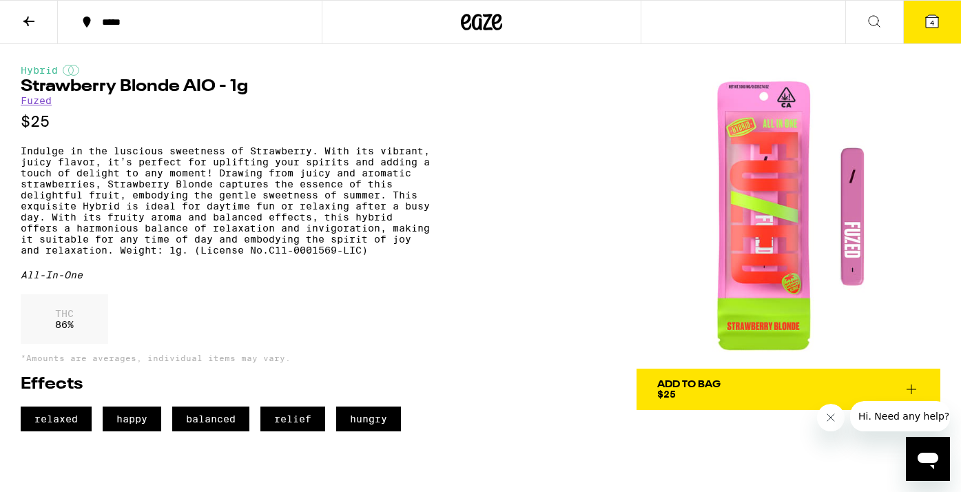
click at [689, 383] on div "Add To Bag" at bounding box center [689, 385] width 63 height 10
